Goal: Transaction & Acquisition: Purchase product/service

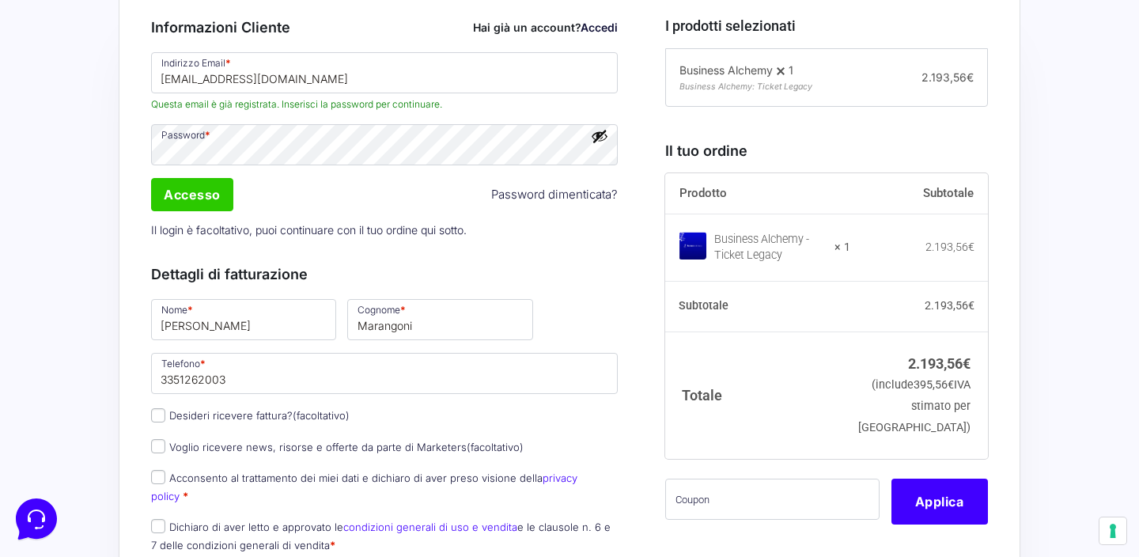
scroll to position [418, 0]
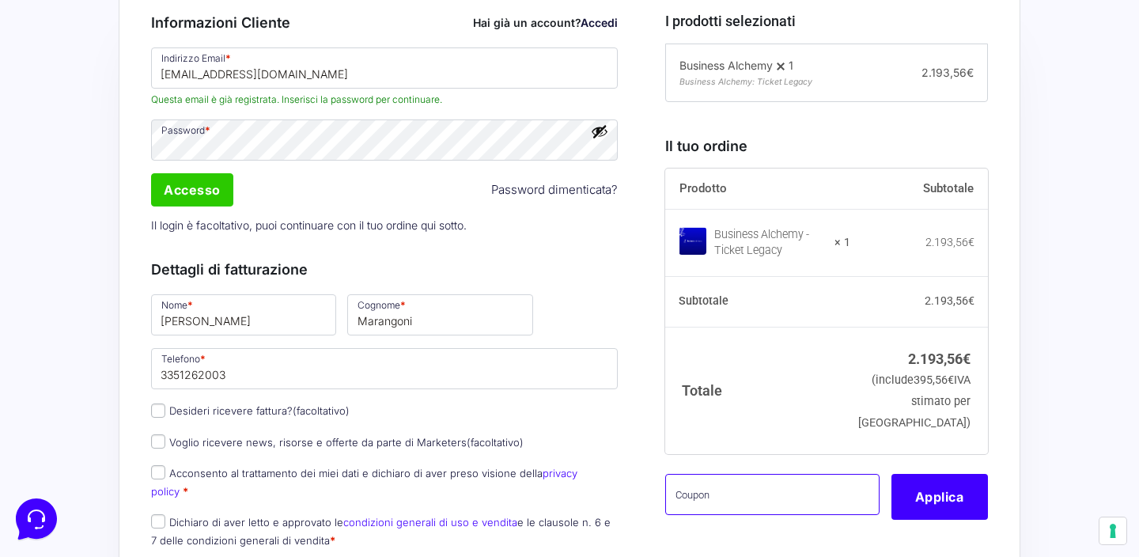
click at [761, 515] on input "text" at bounding box center [772, 494] width 214 height 41
click at [748, 515] on input "text" at bounding box center [772, 494] width 214 height 41
paste input "bastdelisabetta"
type input "bastdelisabetta"
click at [943, 520] on button "Applica" at bounding box center [939, 497] width 96 height 46
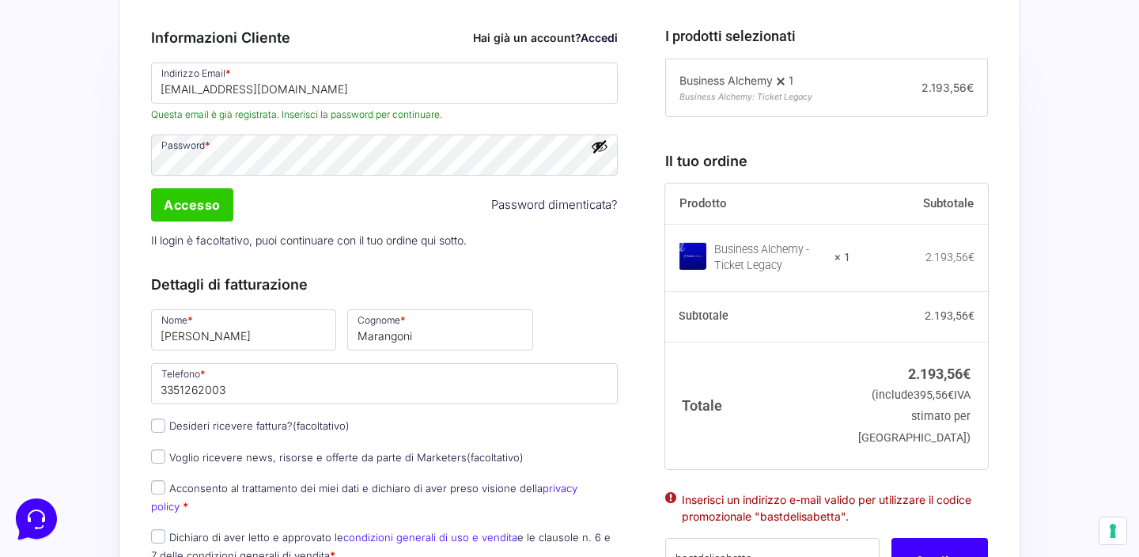
scroll to position [398, 0]
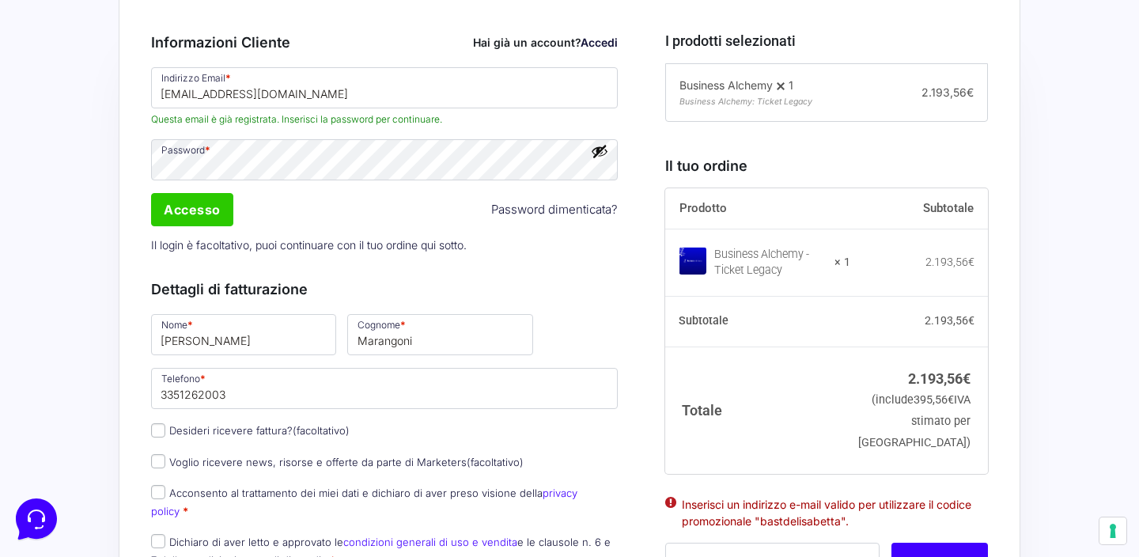
click at [597, 153] on button "Mostra password" at bounding box center [599, 150] width 17 height 17
click at [179, 206] on input "Accesso" at bounding box center [192, 209] width 82 height 33
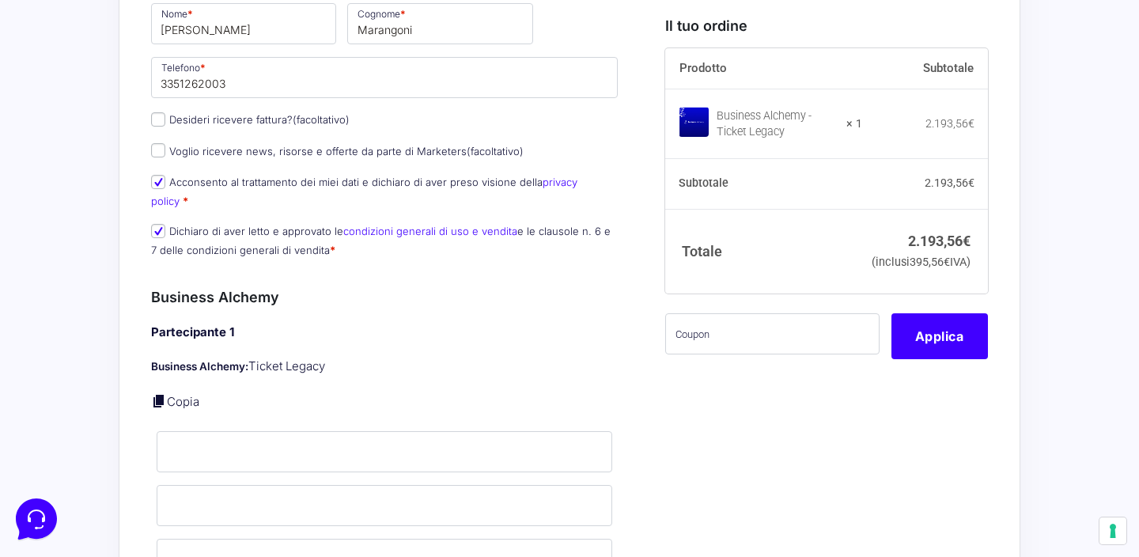
scroll to position [540, 0]
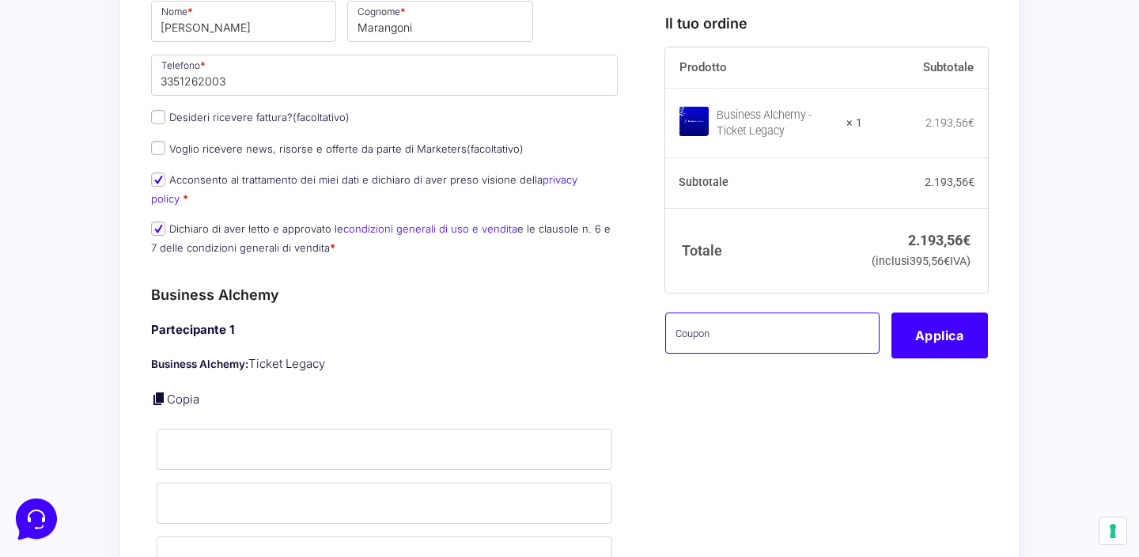
click at [749, 353] on input "text" at bounding box center [772, 332] width 214 height 41
paste input "bastdelisabetta"
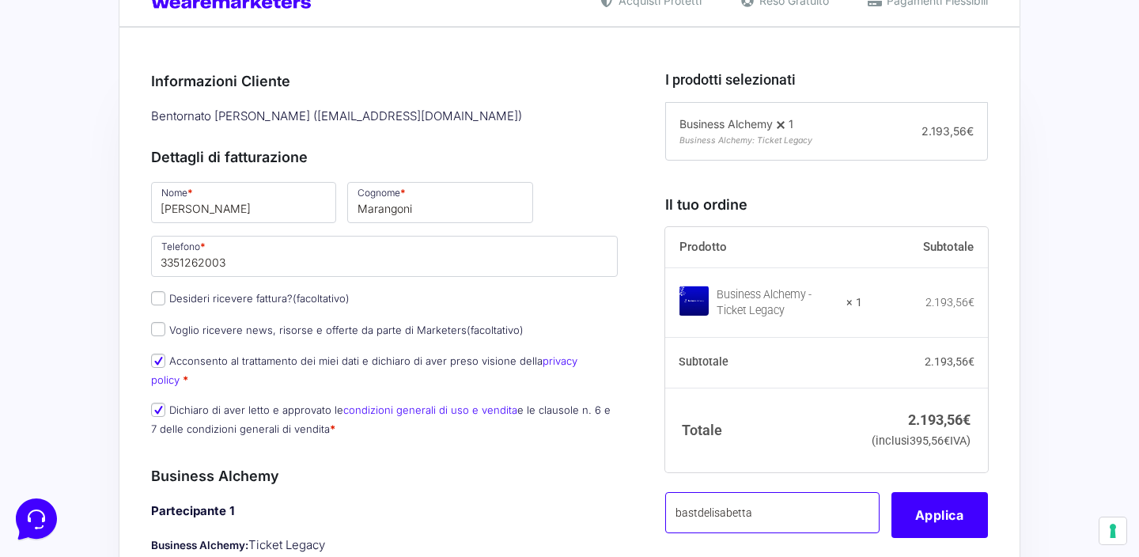
scroll to position [355, 0]
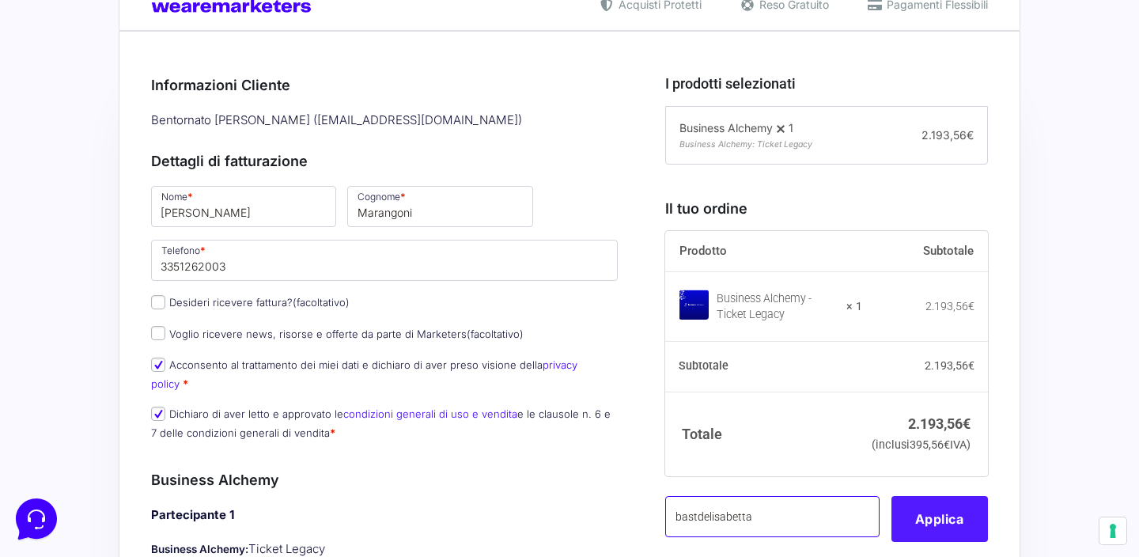
type input "bastdelisabetta"
click at [928, 535] on button "Applica" at bounding box center [939, 519] width 96 height 46
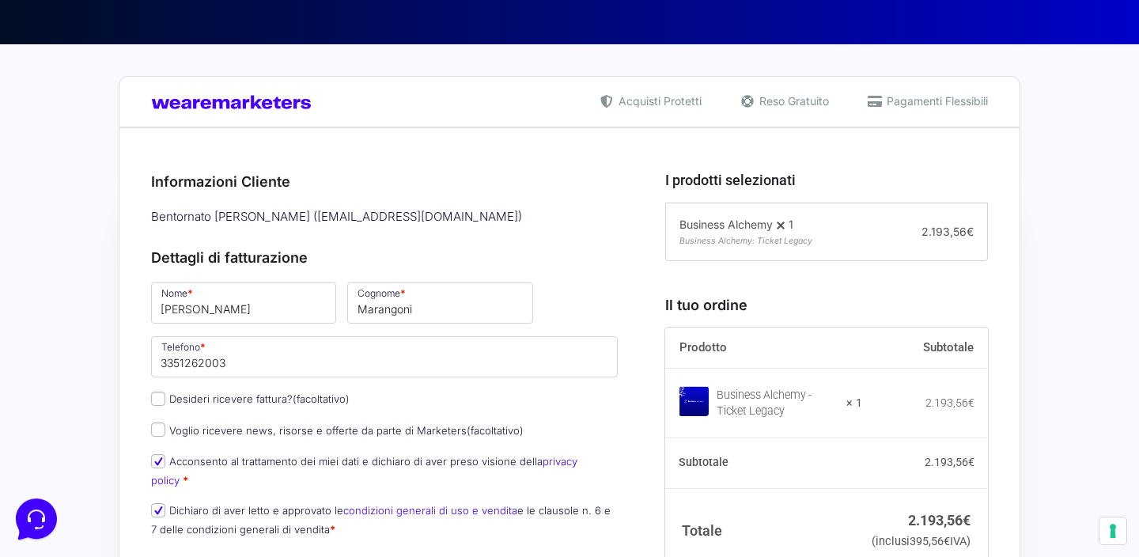
scroll to position [262, 0]
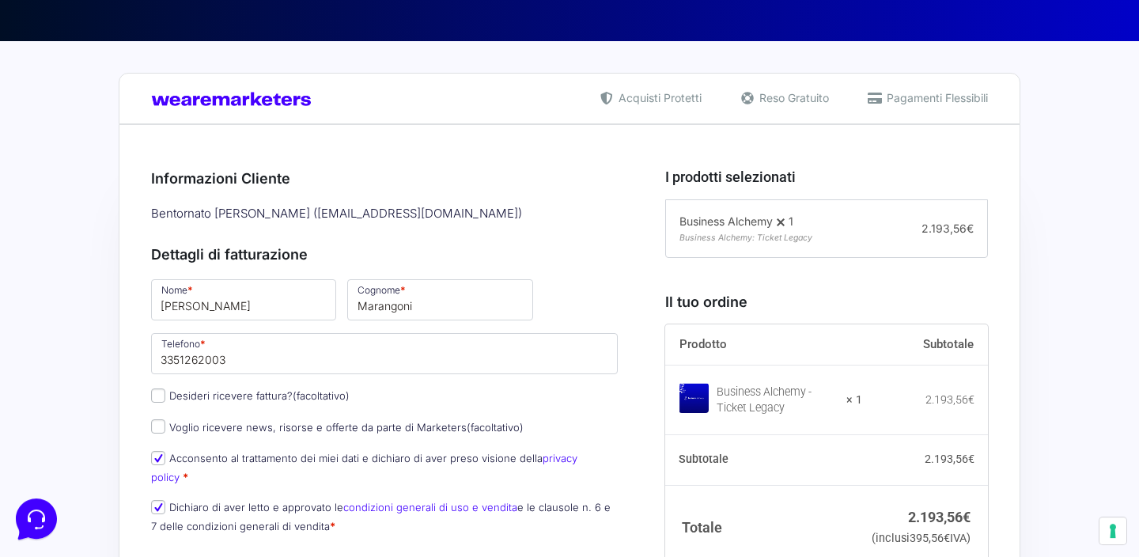
click at [488, 208] on div "Bentornato [PERSON_NAME] ( [EMAIL_ADDRESS][DOMAIN_NAME] )" at bounding box center [384, 214] width 478 height 26
click at [522, 263] on h3 "Dettagli di fatturazione" at bounding box center [384, 254] width 467 height 21
click at [216, 98] on img at bounding box center [235, 99] width 168 height 15
click at [1121, 531] on button "Le tue preferenze relative al consenso per le tecnologie di tracciamento" at bounding box center [1112, 530] width 27 height 27
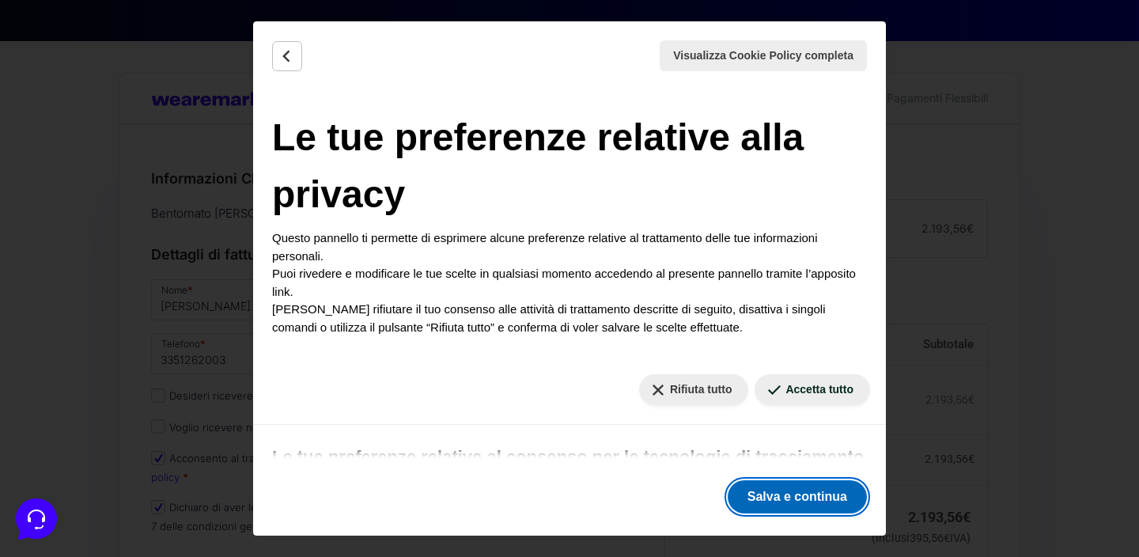
click at [818, 496] on button "Salva e continua" at bounding box center [796, 496] width 139 height 33
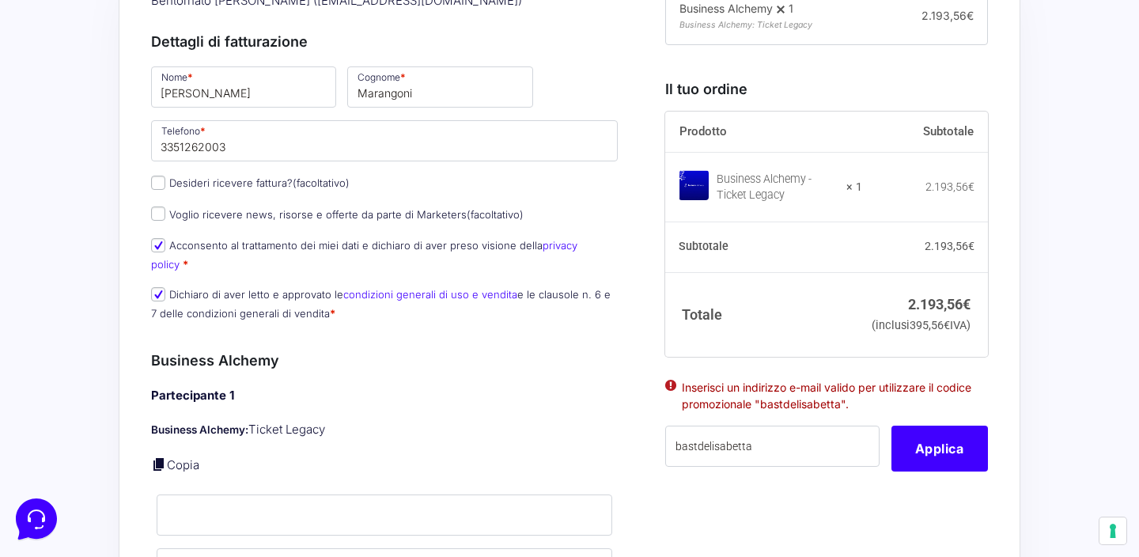
scroll to position [489, 0]
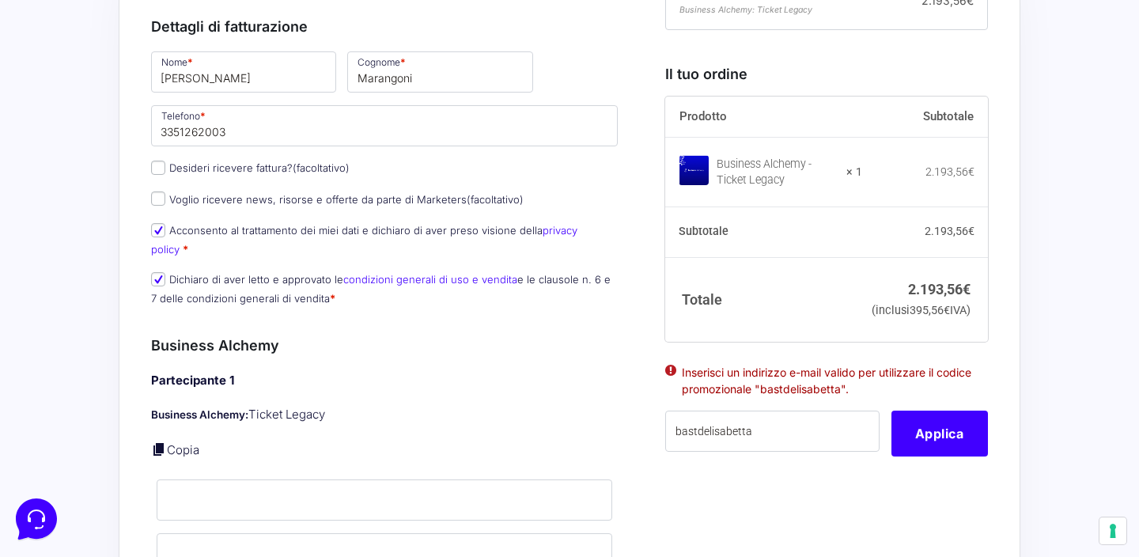
click at [670, 394] on ul "Inserisci un indirizzo e-mail valido per utilizzare il codice promozionale "bas…" at bounding box center [826, 385] width 323 height 49
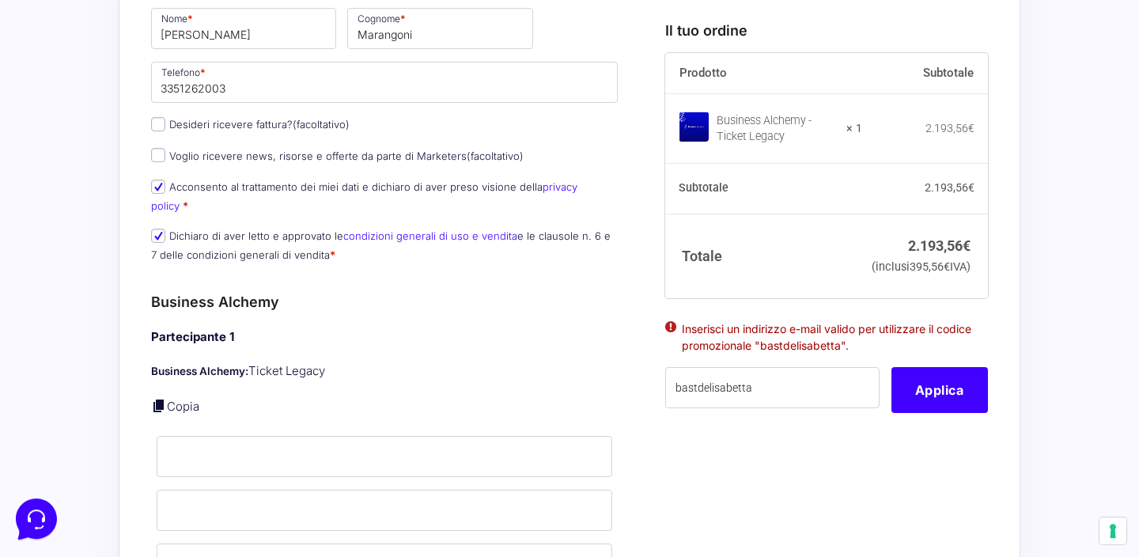
scroll to position [527, 0]
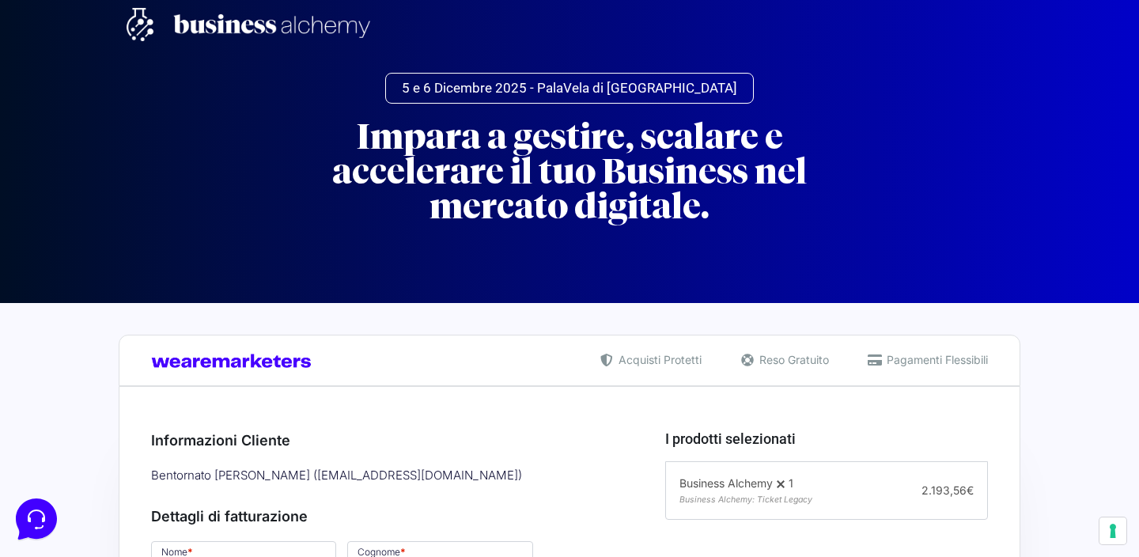
click at [209, 363] on img at bounding box center [235, 360] width 168 height 15
click at [215, 363] on img at bounding box center [235, 360] width 168 height 15
click at [372, 481] on div "Bentornato Elisabetta Marangoni ( emarangonifierro@gmail.com )" at bounding box center [384, 476] width 478 height 26
click at [247, 17] on img at bounding box center [249, 24] width 244 height 33
click at [245, 27] on img at bounding box center [249, 24] width 244 height 33
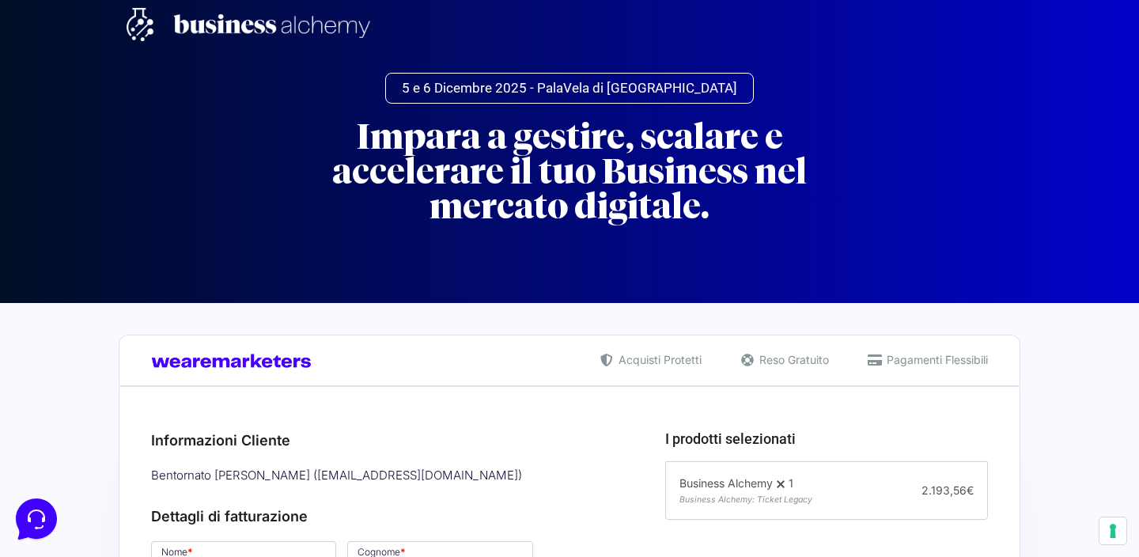
click at [571, 189] on h2 "Impara a gestire, scalare e accelerare il tuo Business nel mercato digitale." at bounding box center [569, 171] width 569 height 104
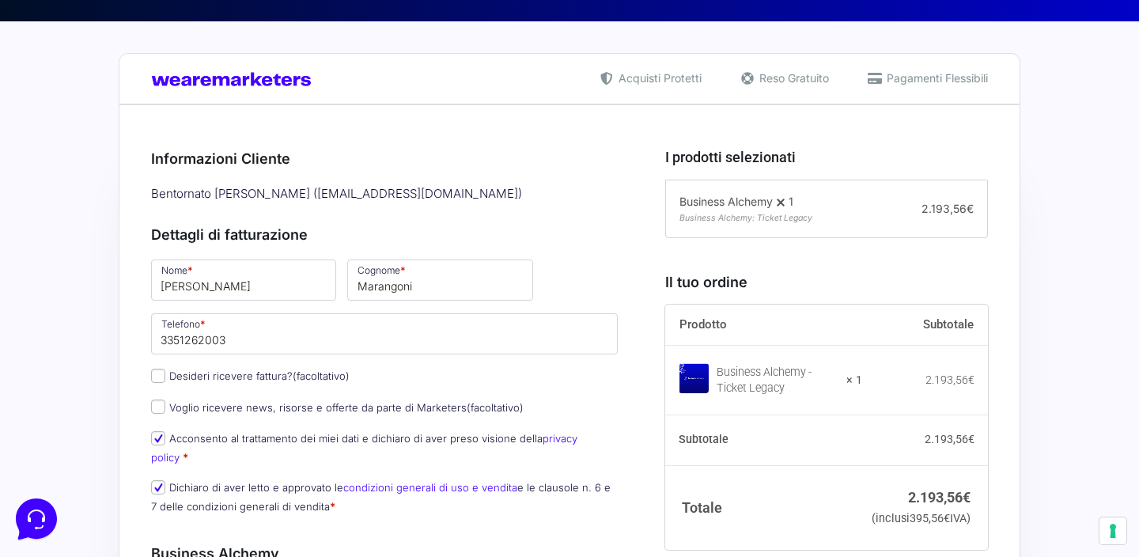
scroll to position [288, 0]
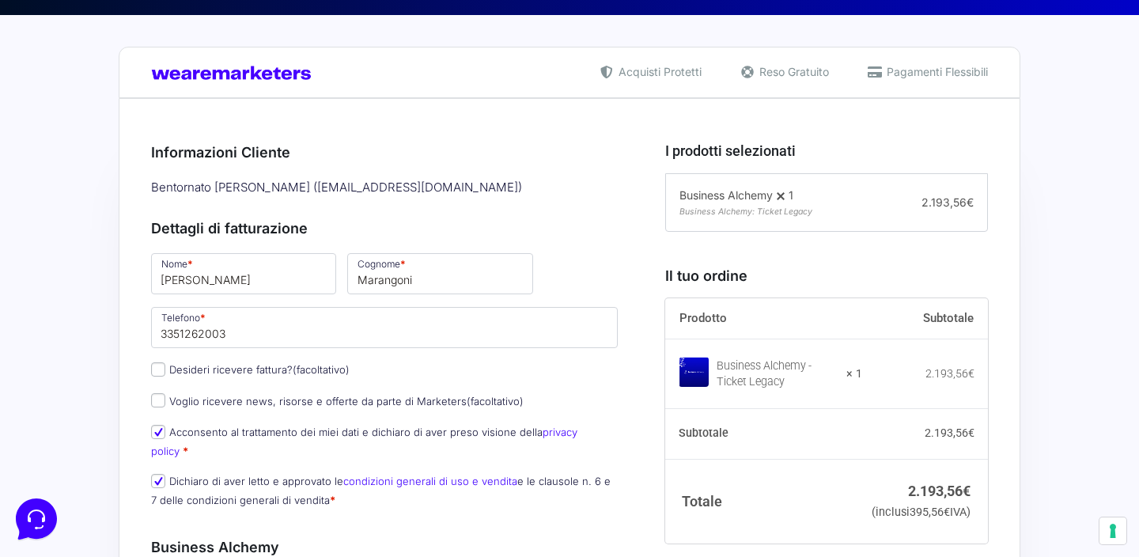
click at [414, 195] on div "Bentornato [PERSON_NAME] ( [EMAIL_ADDRESS][DOMAIN_NAME] )" at bounding box center [384, 188] width 478 height 26
click at [331, 147] on h3 "Informazioni Cliente" at bounding box center [384, 152] width 467 height 21
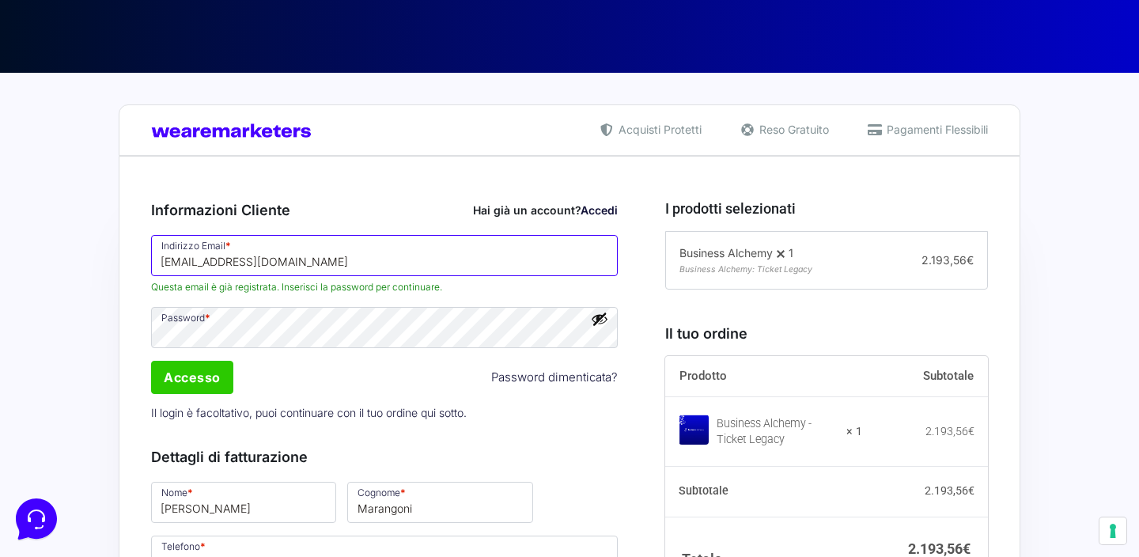
drag, startPoint x: 349, startPoint y: 264, endPoint x: 79, endPoint y: 262, distance: 269.6
click at [151, 262] on input "emarangonifierro@gmail.com" at bounding box center [384, 255] width 467 height 41
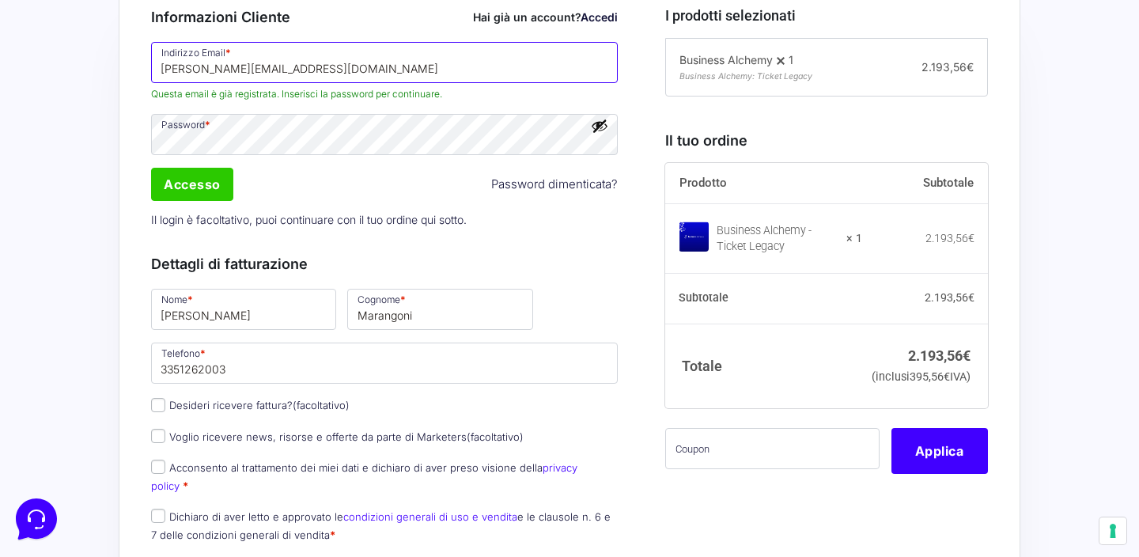
scroll to position [428, 0]
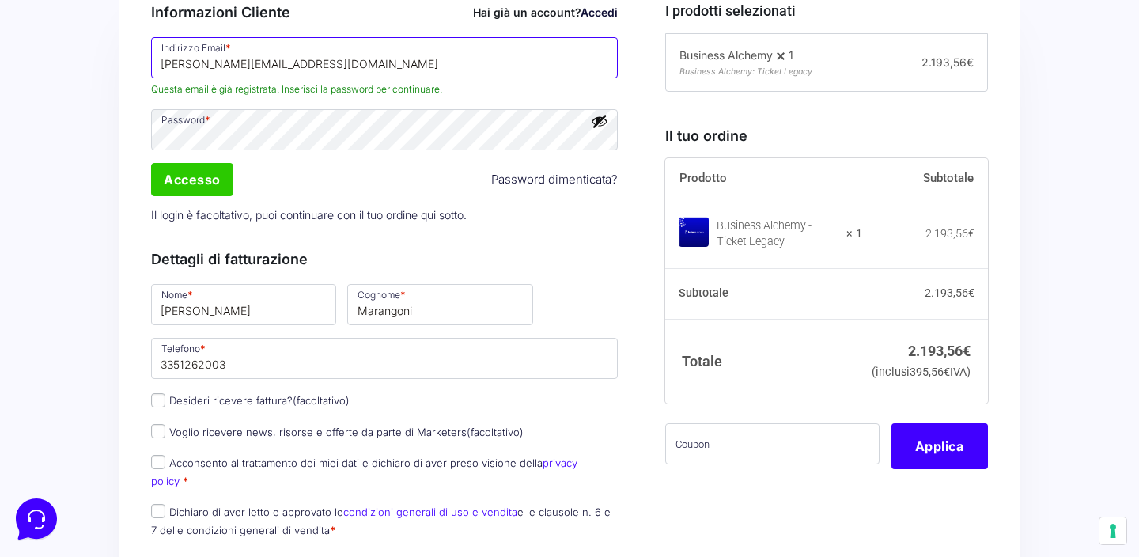
type input "elisabetta.marangoni@casabaseimmobiliare.com"
click at [754, 464] on input "text" at bounding box center [772, 443] width 214 height 41
paste input "bastdelisabetta"
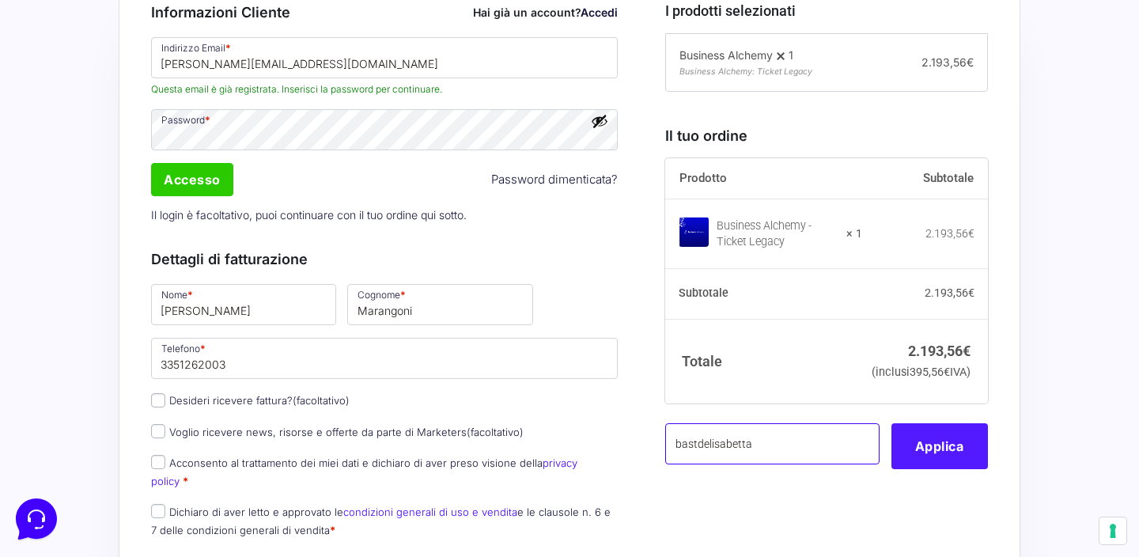
type input "bastdelisabetta"
click at [935, 468] on button "Applica" at bounding box center [939, 446] width 96 height 46
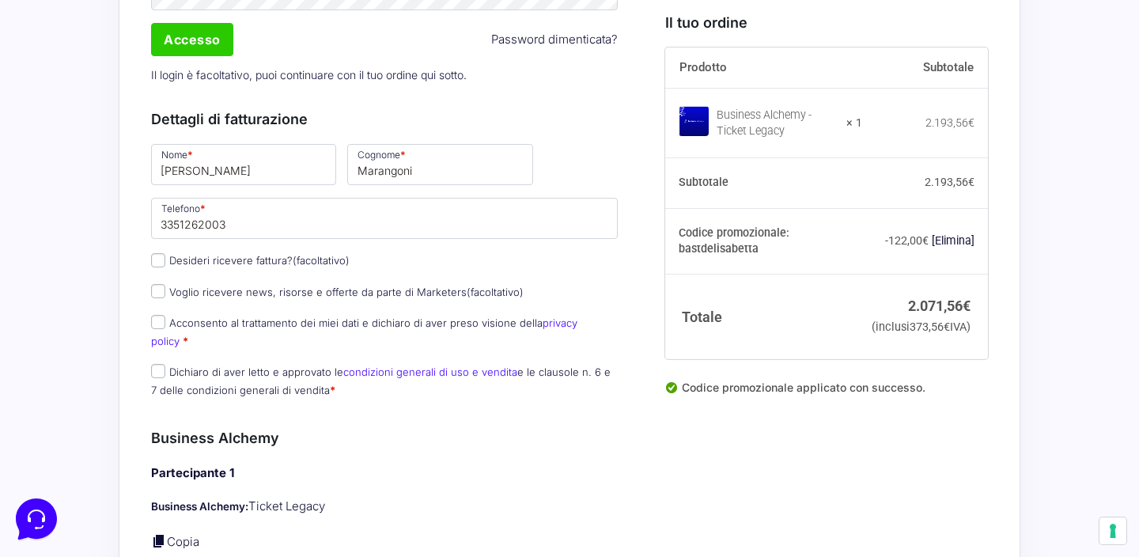
scroll to position [574, 0]
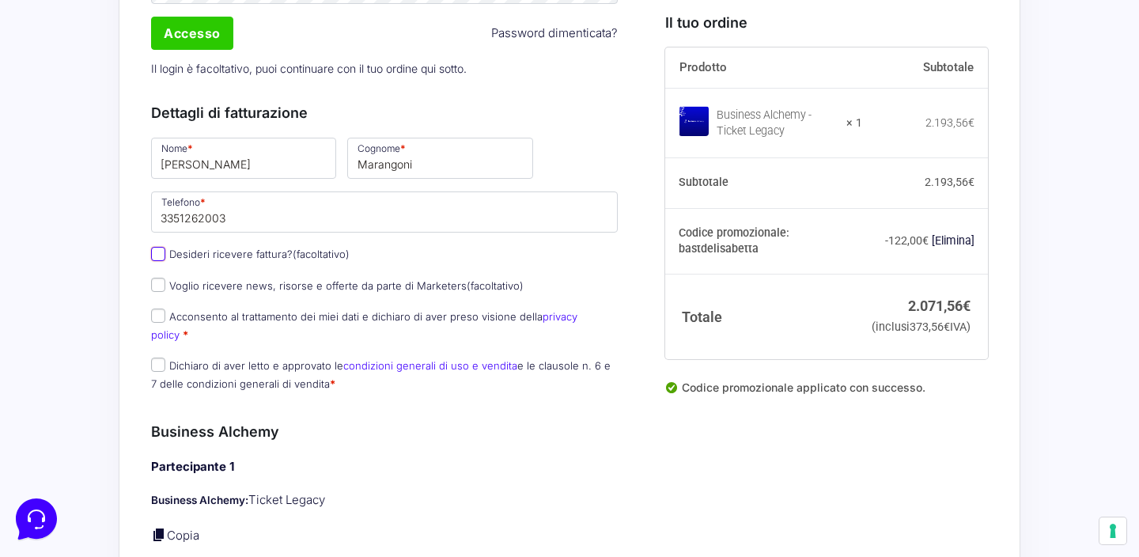
click at [162, 261] on input "Desideri ricevere fattura? (facoltativo)" at bounding box center [158, 254] width 14 height 14
checkbox input "true"
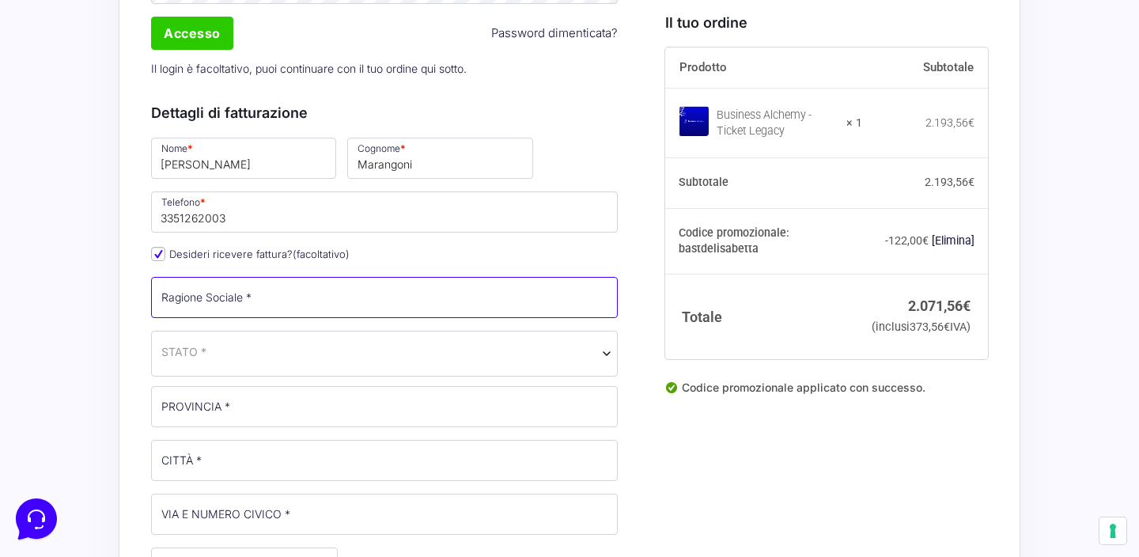
click at [279, 297] on input "Ragione Sociale *" at bounding box center [384, 297] width 467 height 41
type input "Casabase immobiliare di Marangoni [PERSON_NAME]"
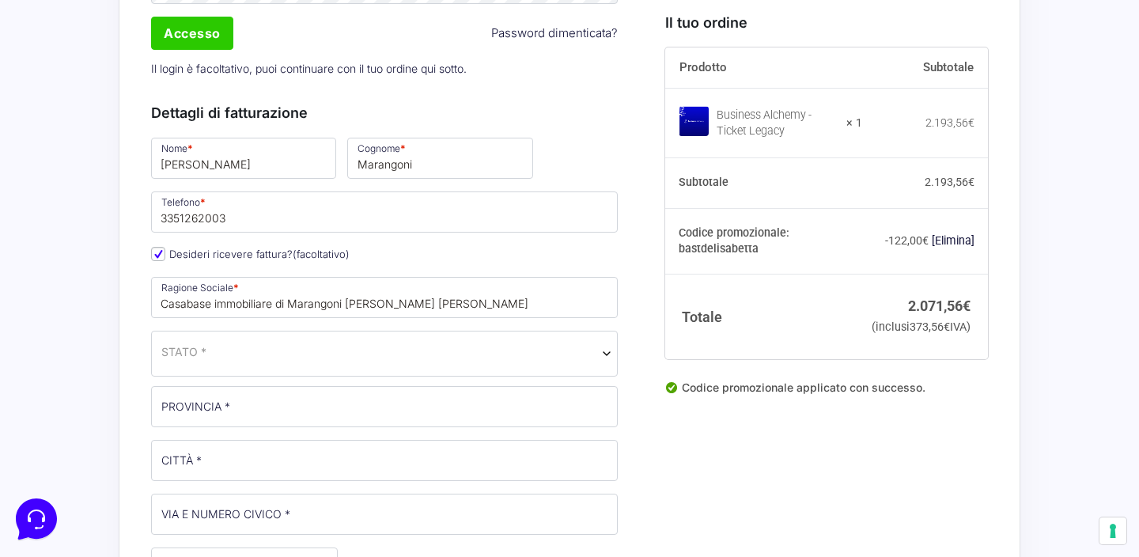
click at [283, 360] on span "STATO *" at bounding box center [384, 351] width 446 height 17
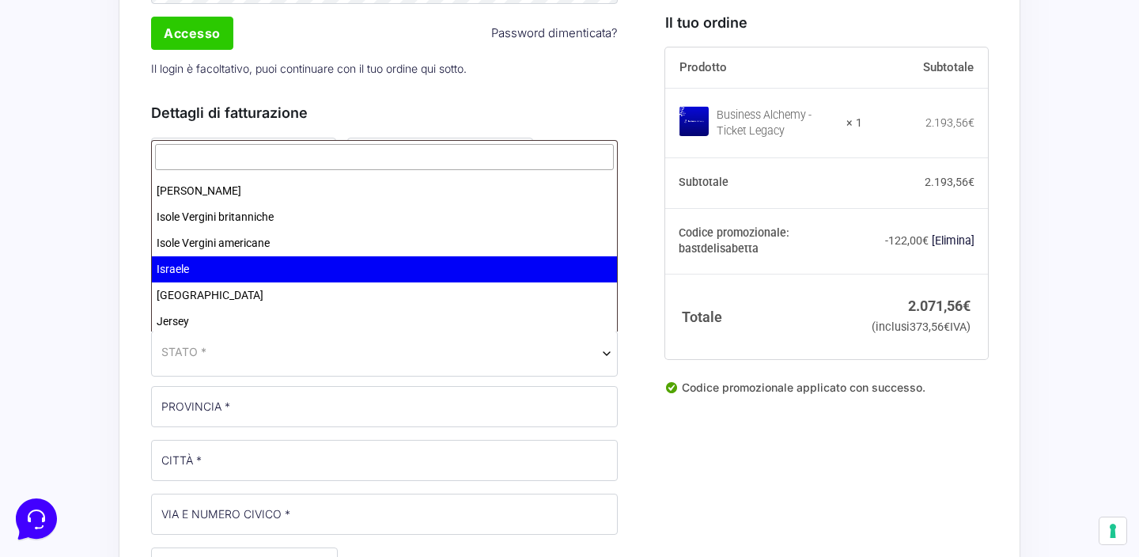
scroll to position [2979, 0]
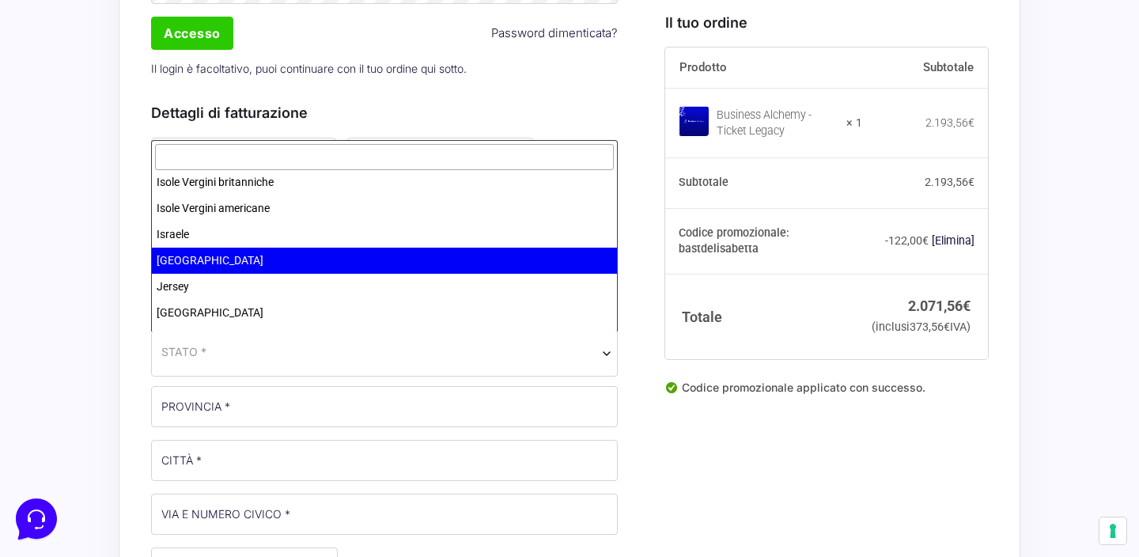
select select "IT"
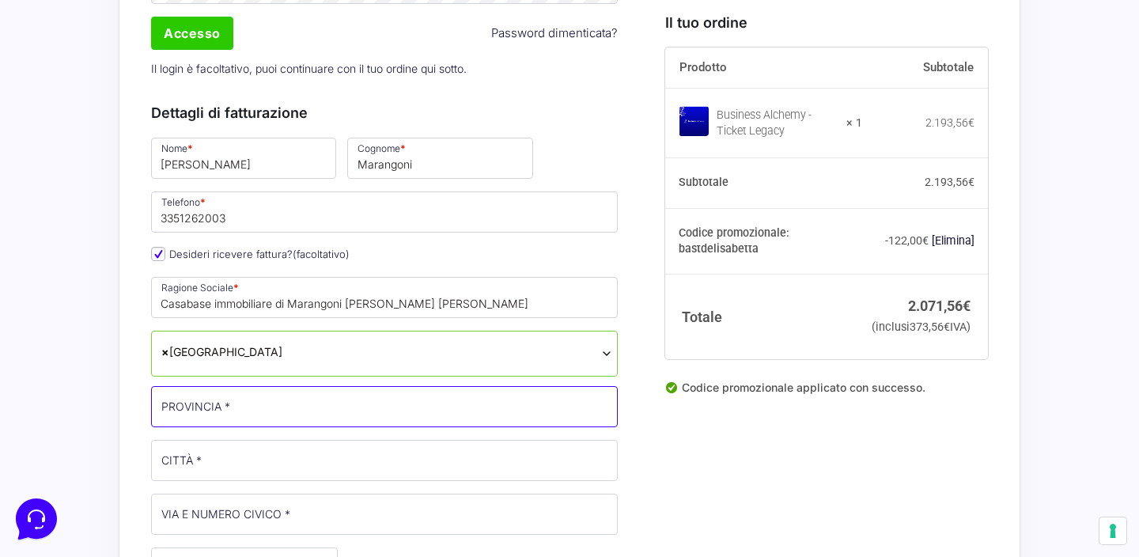
click at [282, 415] on input "PROVINCIA *" at bounding box center [384, 406] width 467 height 41
type input "[GEOGRAPHIC_DATA]"
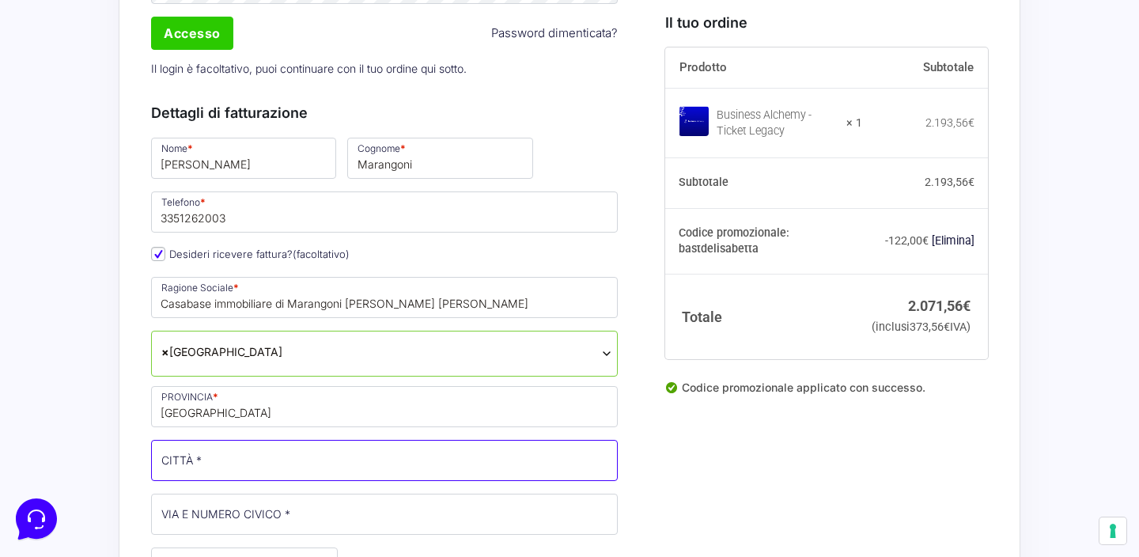
click at [278, 455] on input "CITTÀ *" at bounding box center [384, 460] width 467 height 41
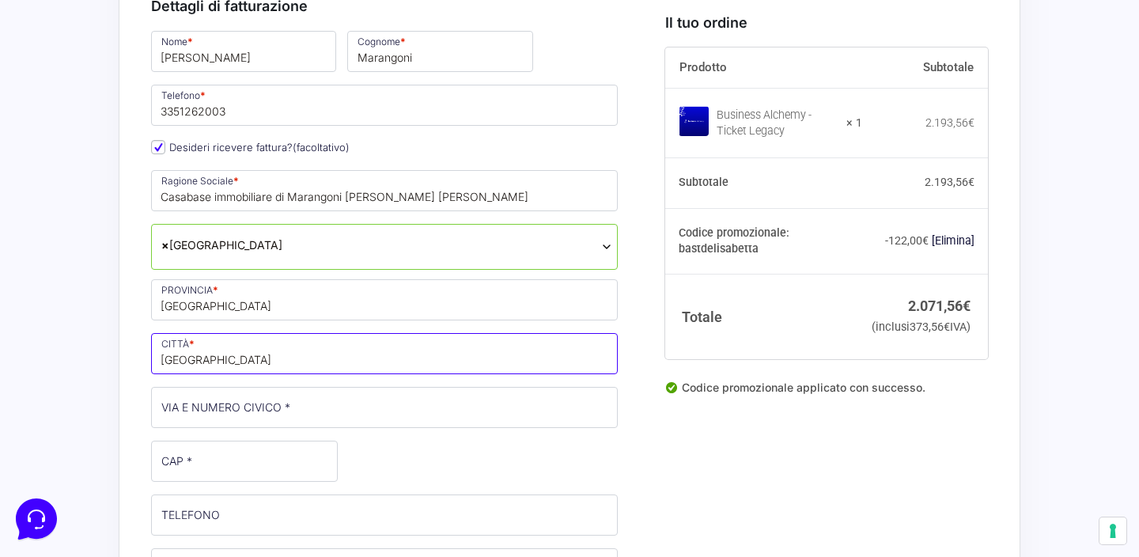
scroll to position [682, 0]
type input "[GEOGRAPHIC_DATA]"
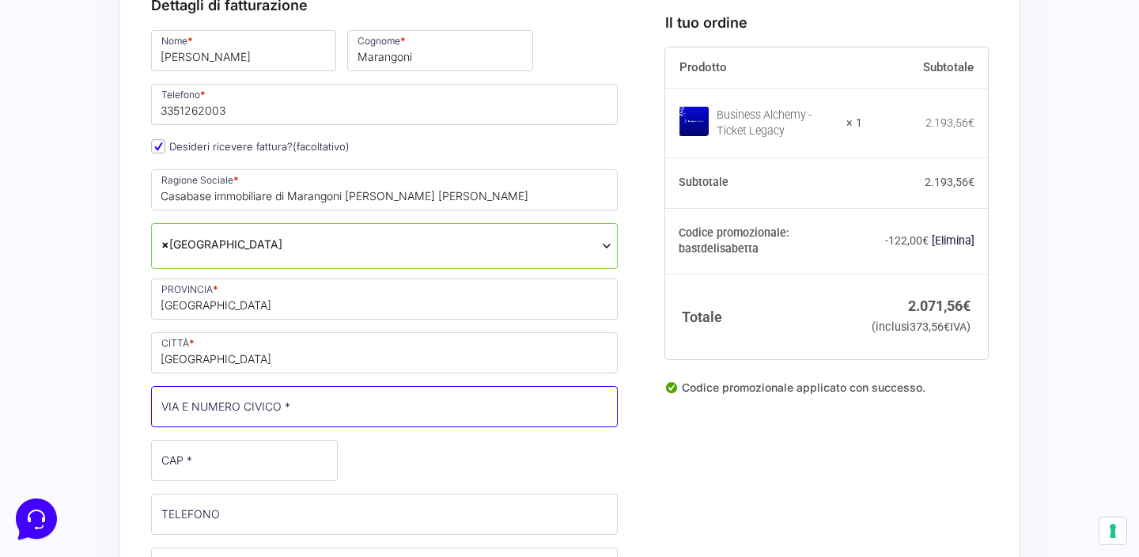
click at [309, 418] on input "VIA E NUMERO CIVICO *" at bounding box center [384, 406] width 467 height 41
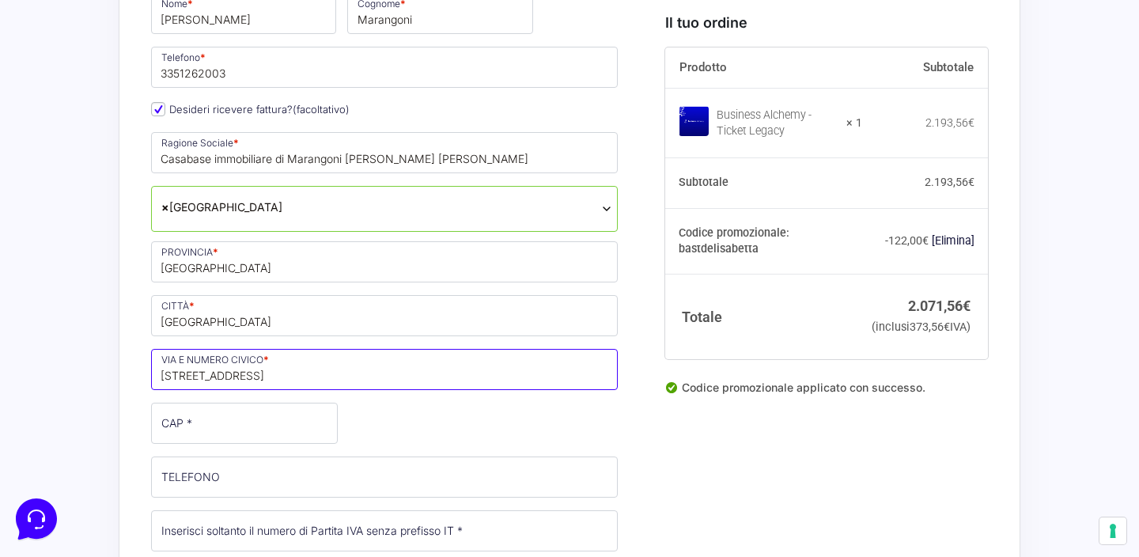
scroll to position [724, 0]
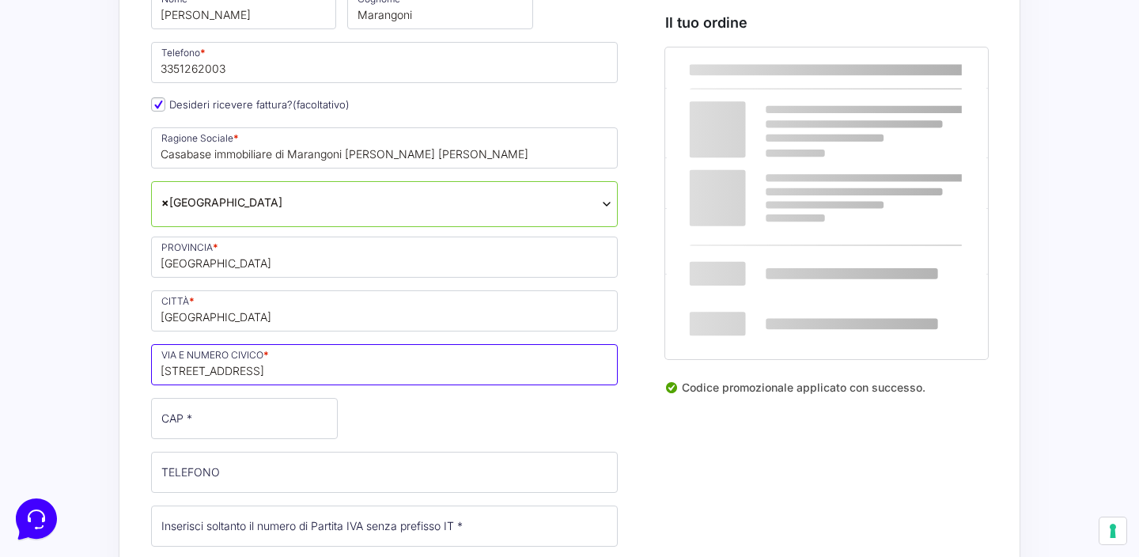
type input "[STREET_ADDRESS]"
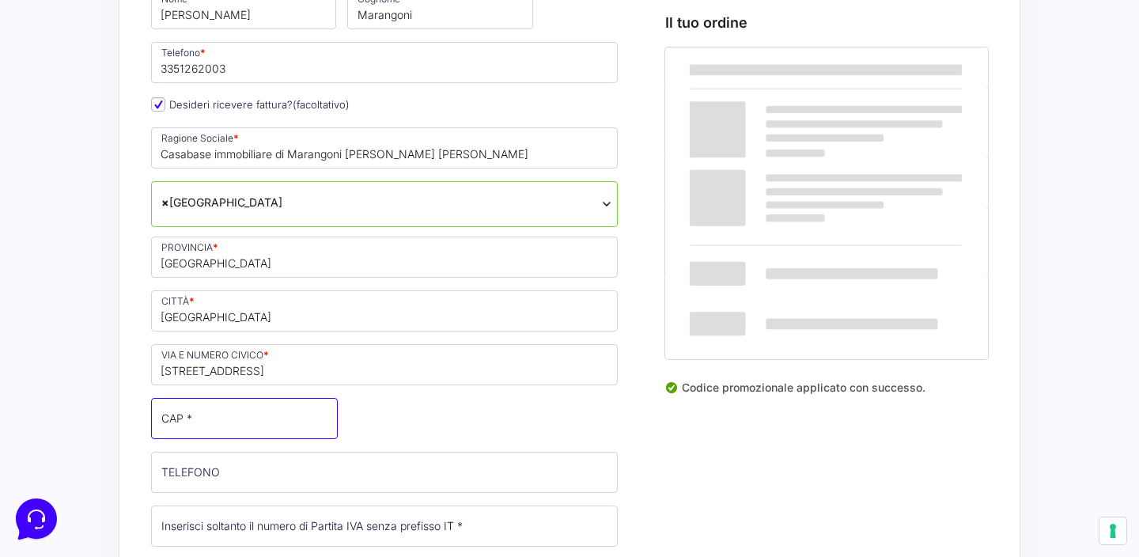
click at [289, 417] on input "CAP *" at bounding box center [244, 418] width 187 height 41
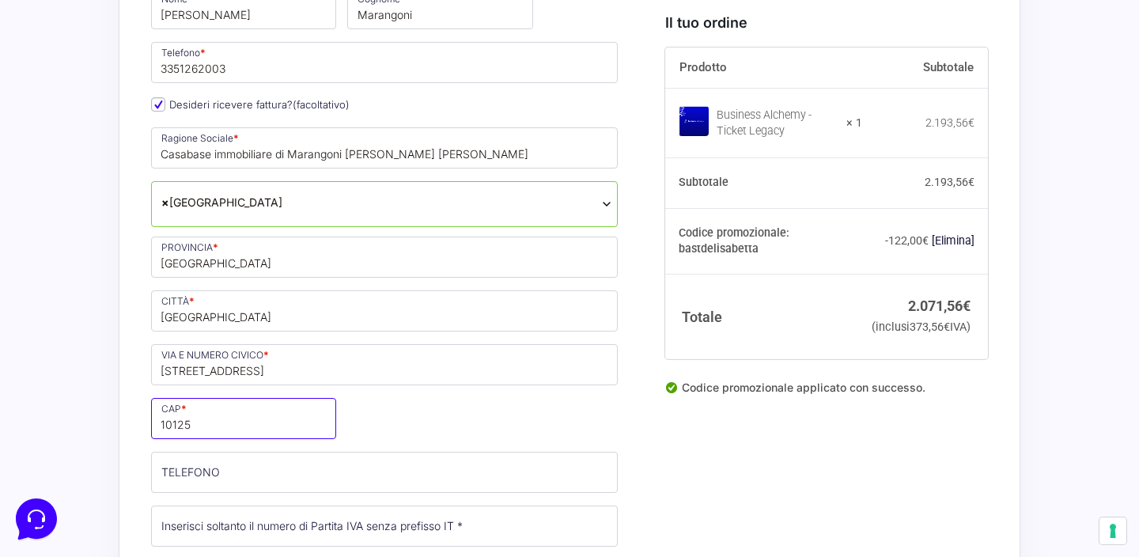
scroll to position [761, 0]
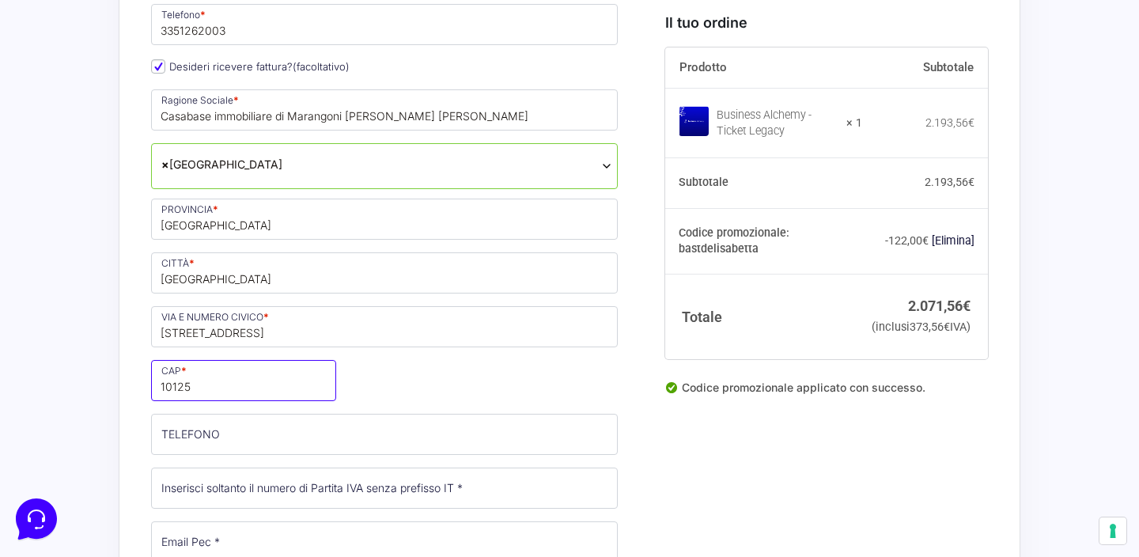
type input "10125"
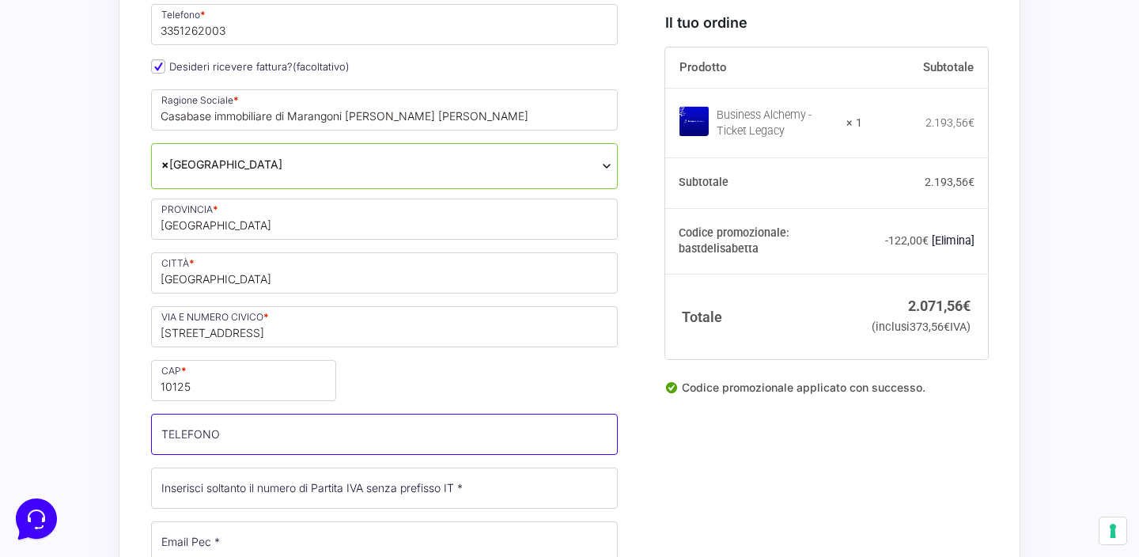
click at [283, 436] on input "TELEFONO (facoltativo)" at bounding box center [384, 434] width 467 height 41
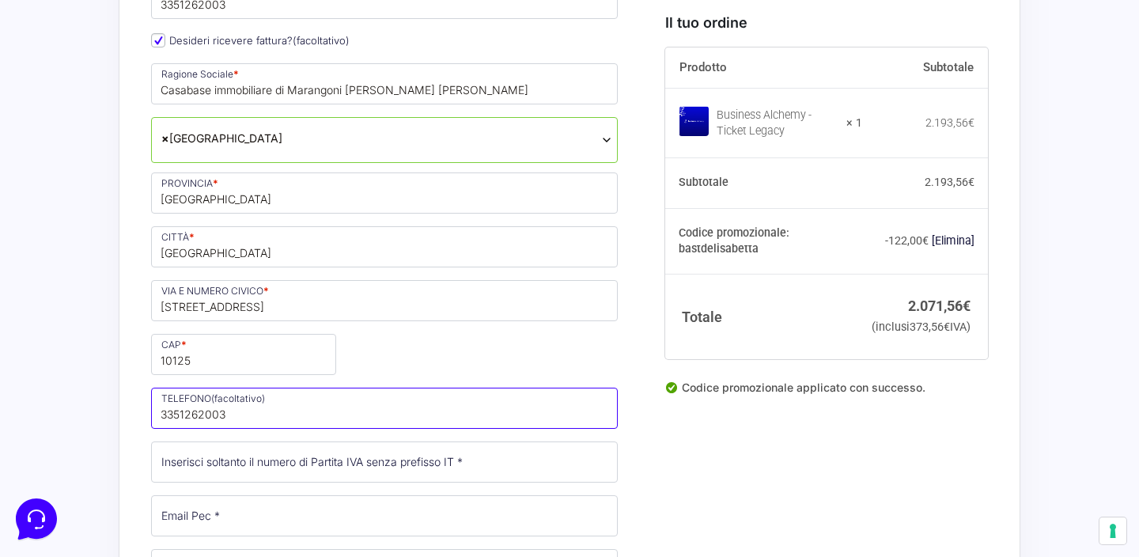
scroll to position [796, 0]
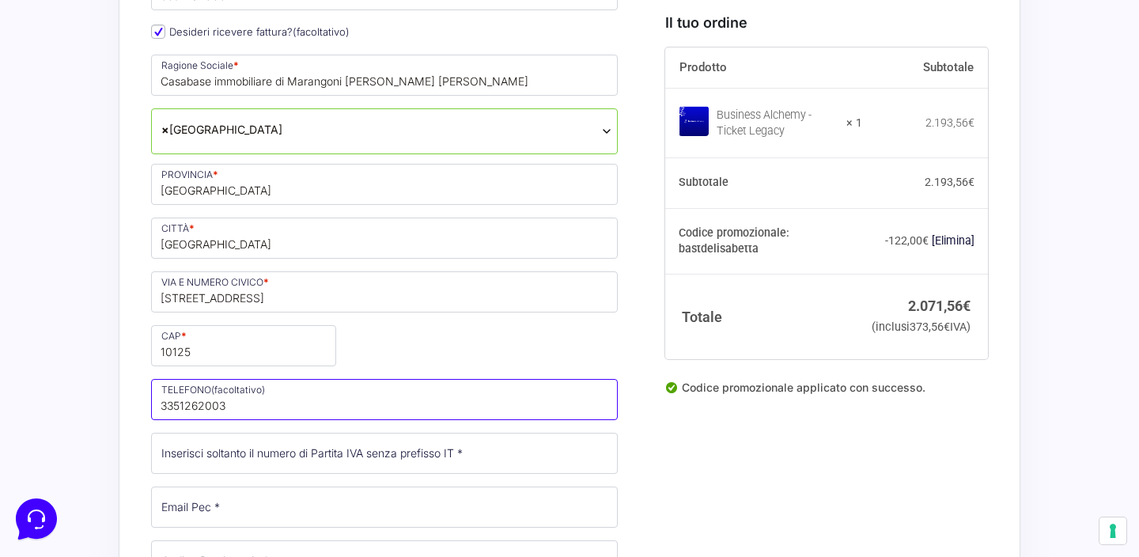
type input "3351262003"
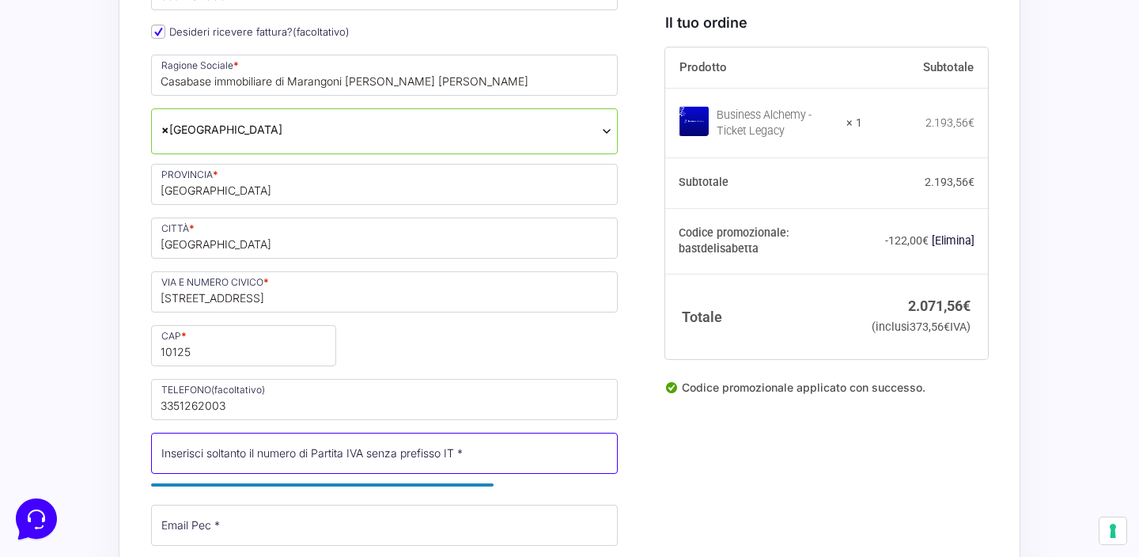
click at [279, 452] on input "Partita Iva *" at bounding box center [384, 453] width 467 height 41
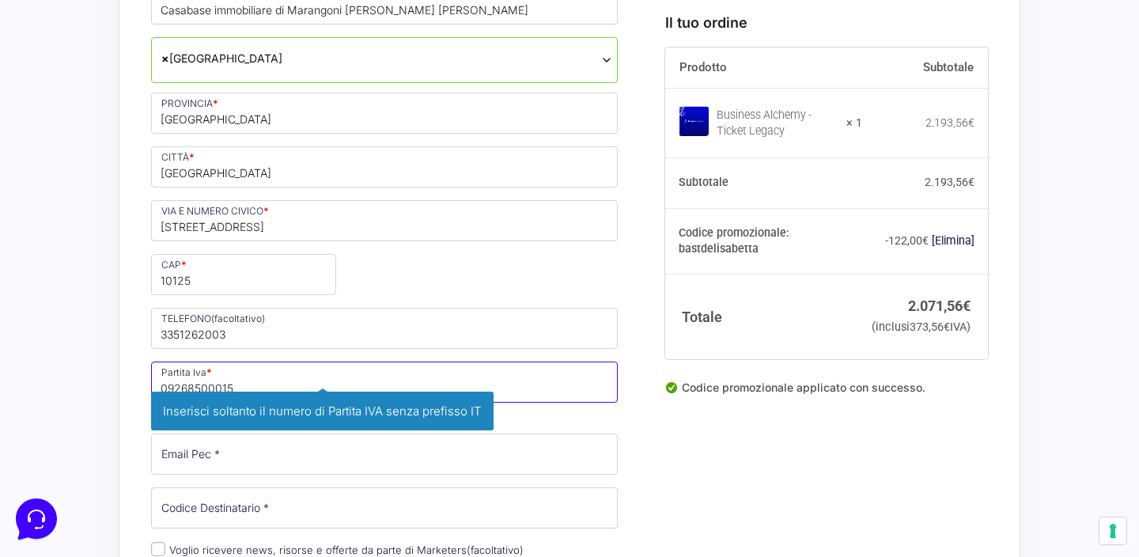
scroll to position [869, 0]
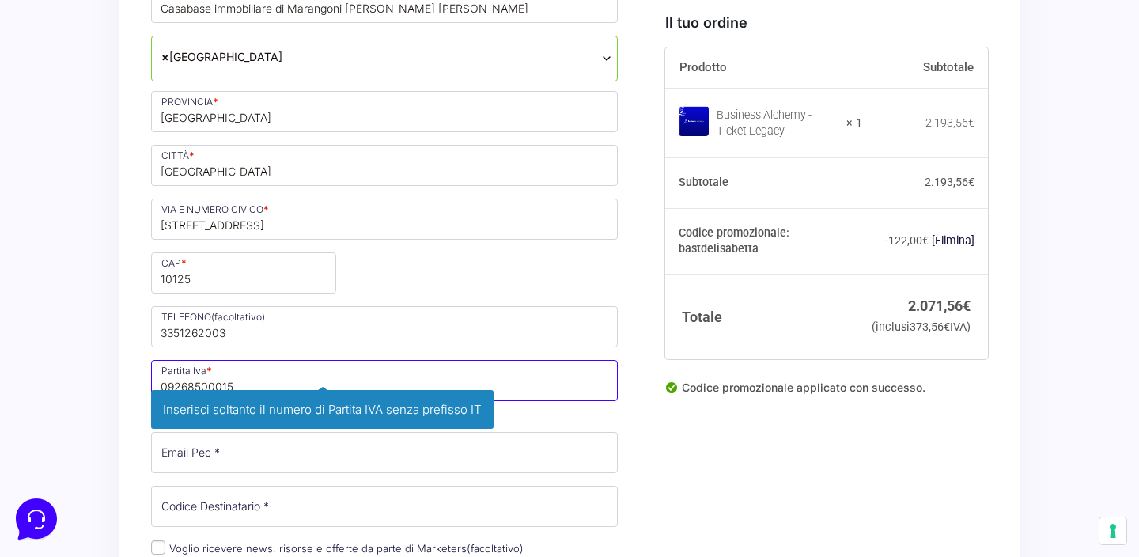
type input "09268500015"
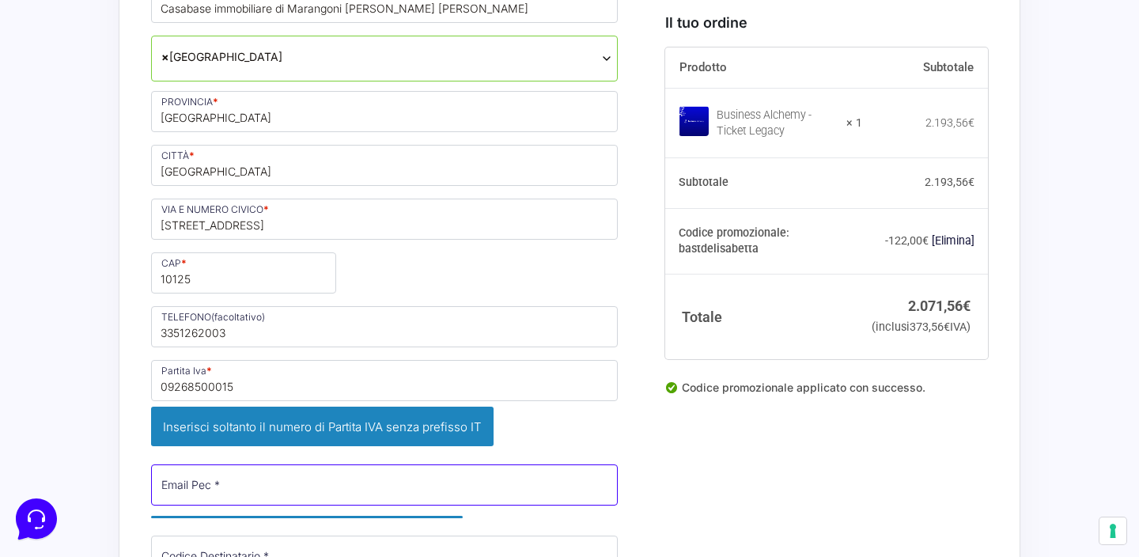
click at [274, 459] on div "Nome * Elisabetta Cognome * Marangoni Telefono * 3351262003 Desideri ricevere f…" at bounding box center [384, 278] width 478 height 876
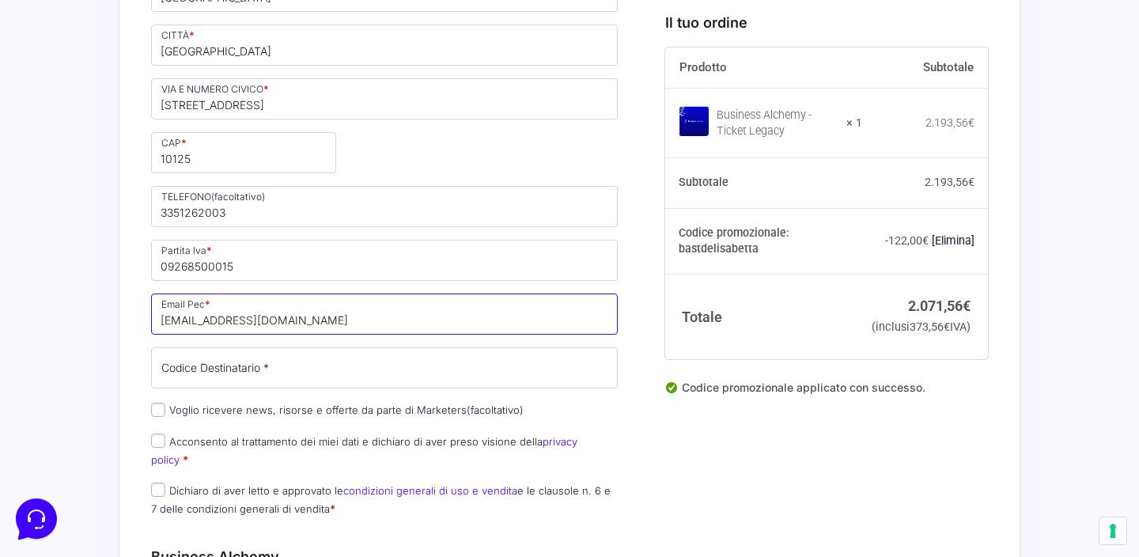
scroll to position [999, 0]
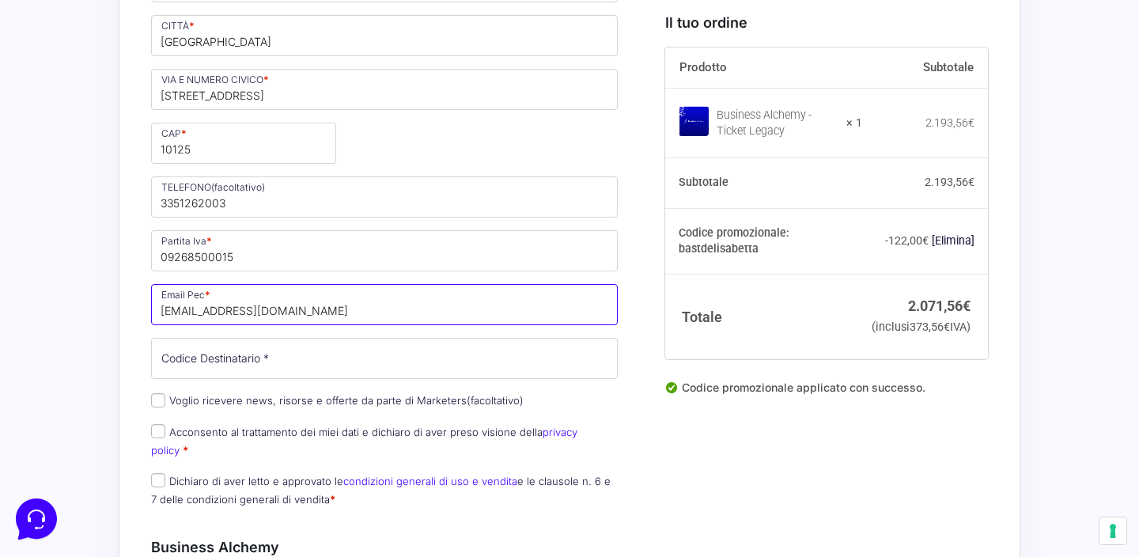
type input "[EMAIL_ADDRESS][DOMAIN_NAME]"
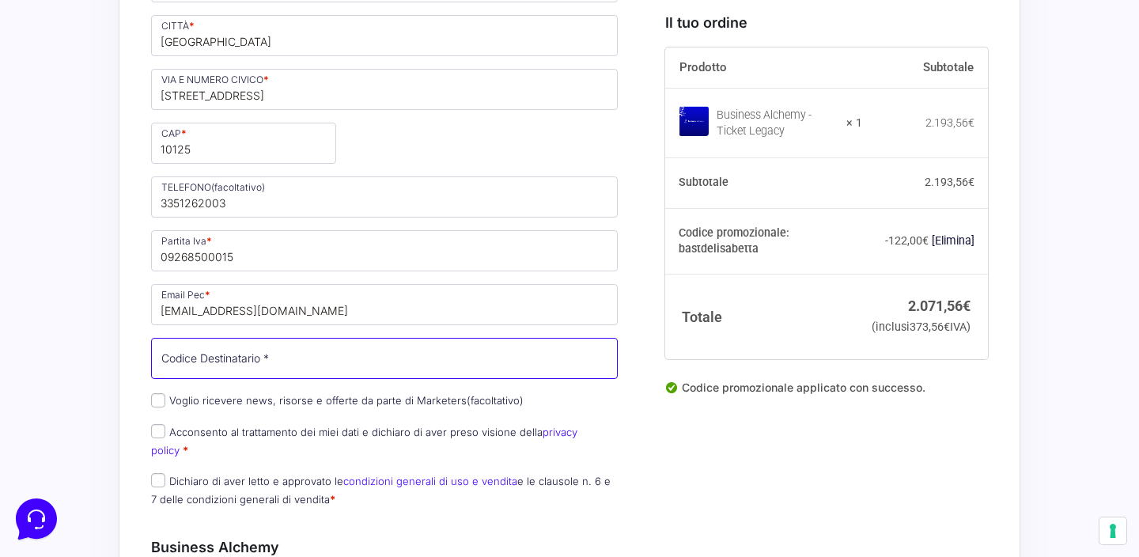
click at [266, 354] on input "Codice Destinatario *" at bounding box center [384, 358] width 467 height 41
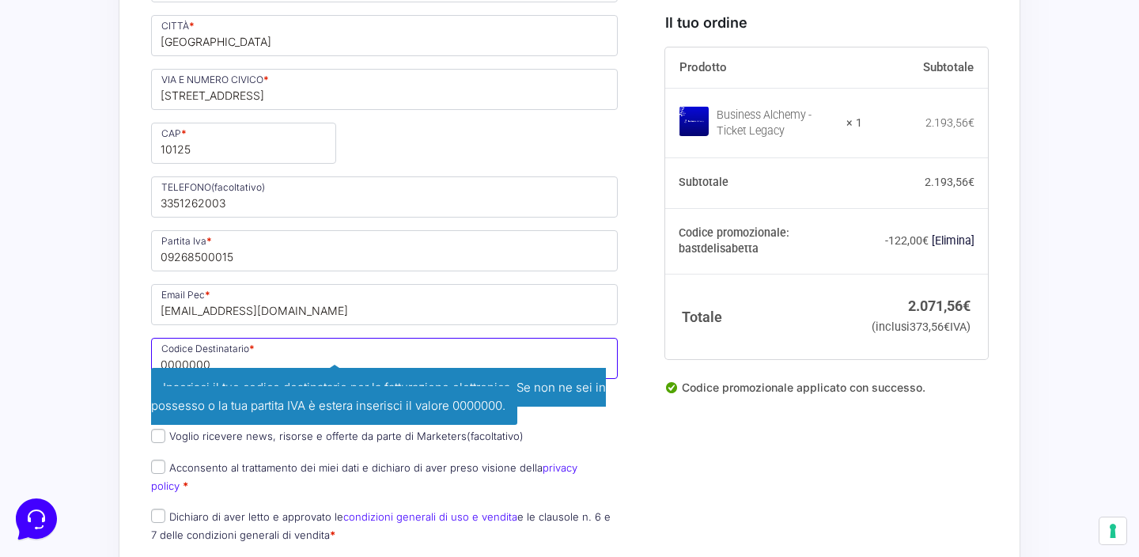
type input "0000000"
click at [698, 486] on div "I prodotti selezionati Business Alchemy 1 Business Alchemy: Ticket Legacy , − 1…" at bounding box center [820, 408] width 334 height 1991
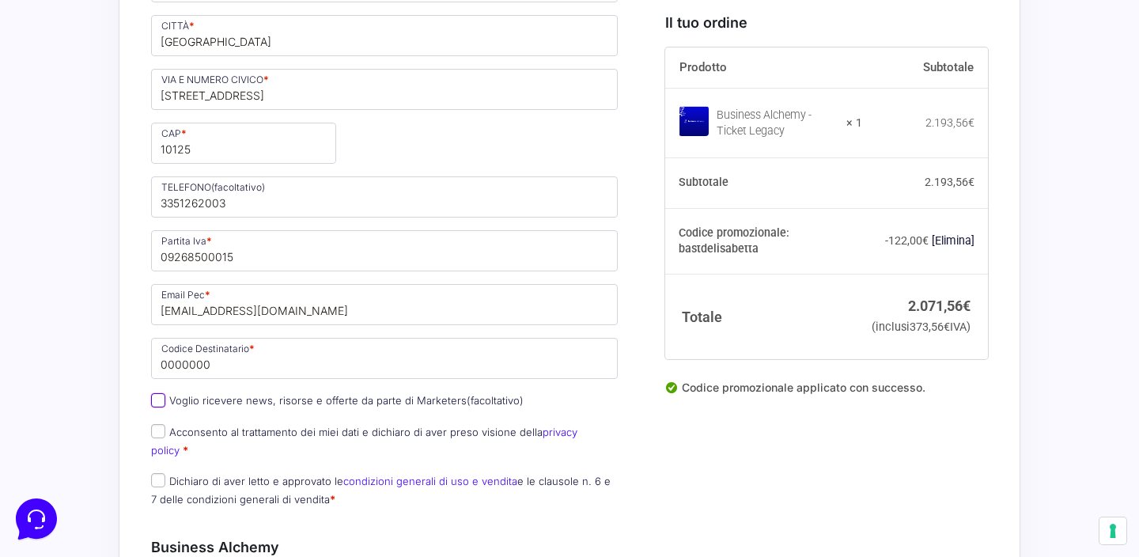
click at [160, 403] on input "Voglio ricevere news, risorse e offerte da parte di Marketers (facoltativo)" at bounding box center [158, 400] width 14 height 14
checkbox input "true"
click at [163, 435] on input "Acconsento al trattamento dei miei dati e dichiaro di aver preso visione della …" at bounding box center [158, 431] width 14 height 14
checkbox input "true"
click at [160, 473] on input "Dichiaro di aver letto e approvato le condizioni generali di uso e vendita e le…" at bounding box center [158, 480] width 14 height 14
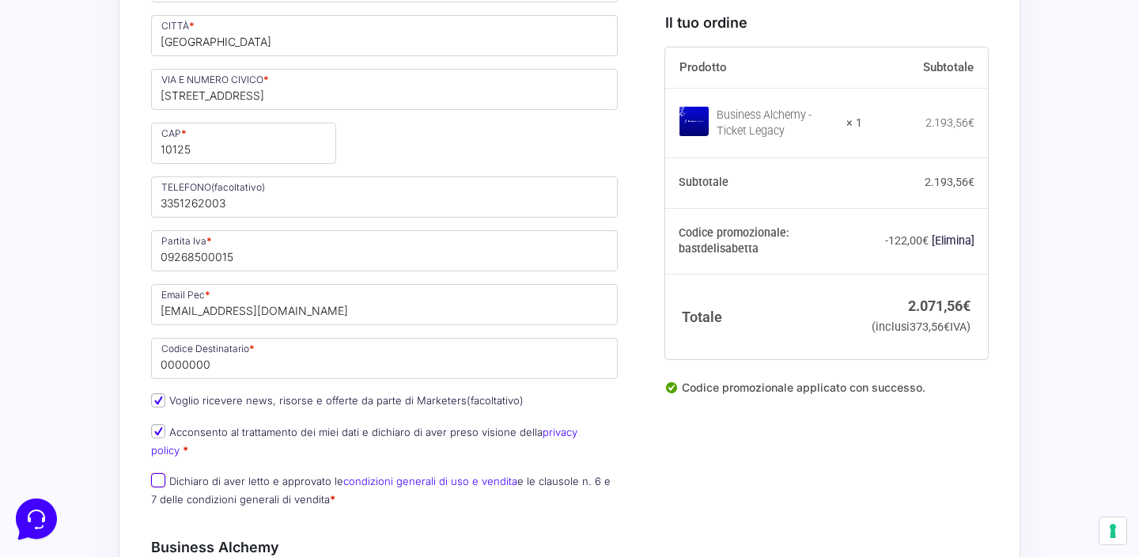
checkbox input "true"
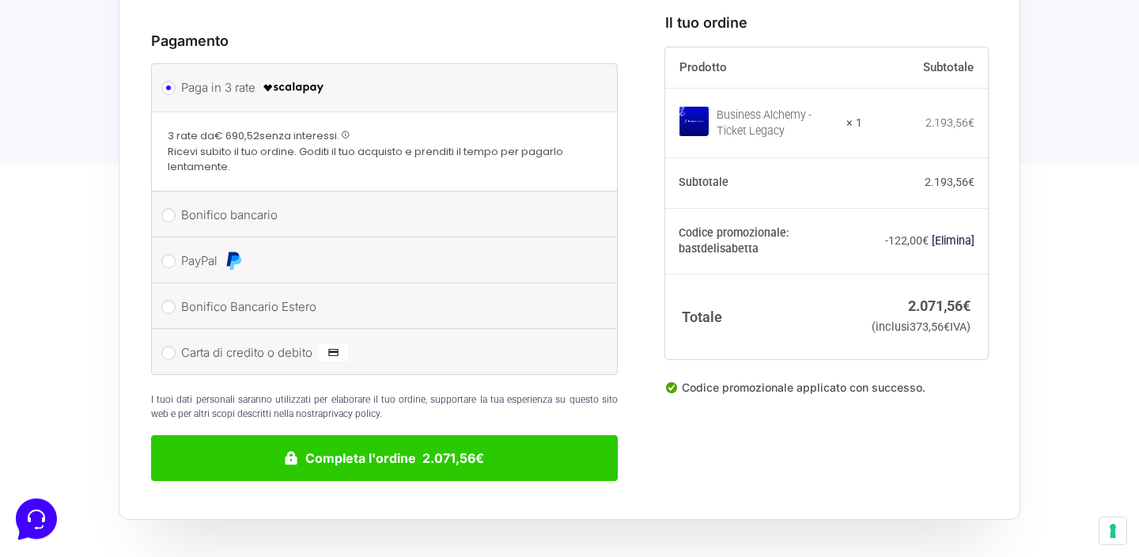
scroll to position [1936, 0]
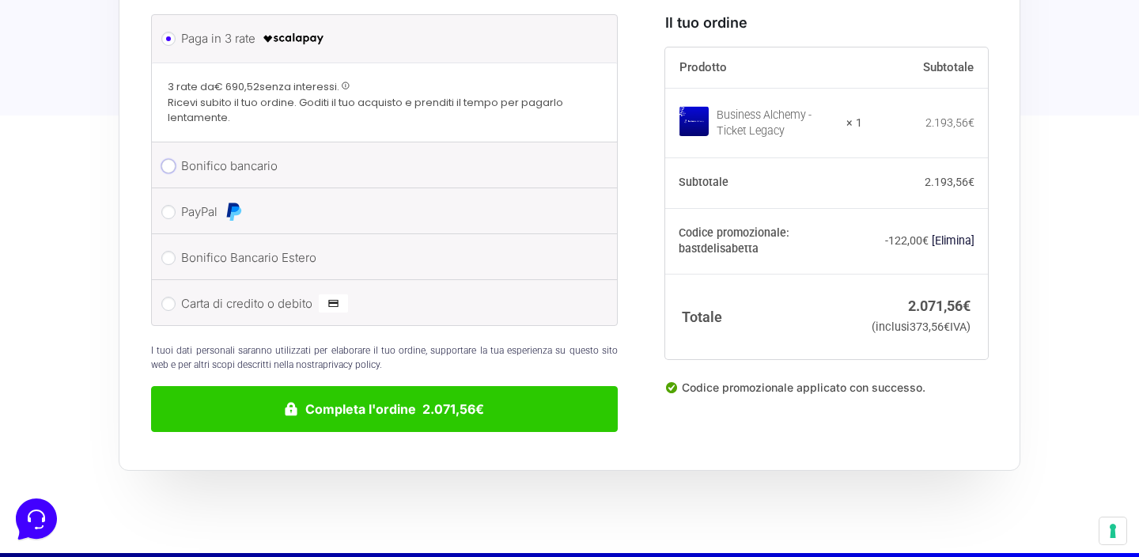
click at [172, 159] on input "Bonifico bancario" at bounding box center [168, 166] width 14 height 14
radio input "true"
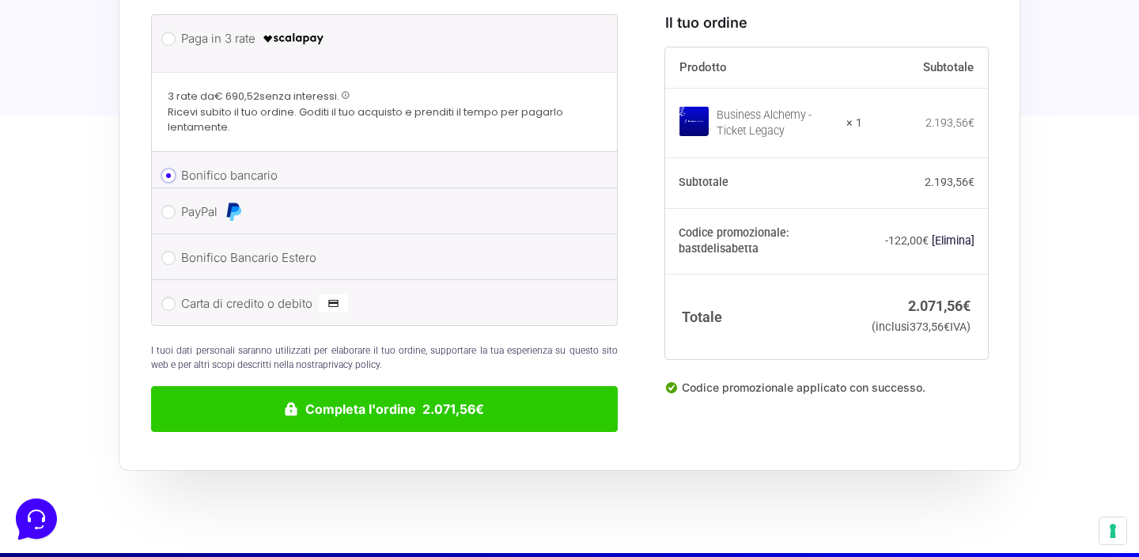
scroll to position [1935, 0]
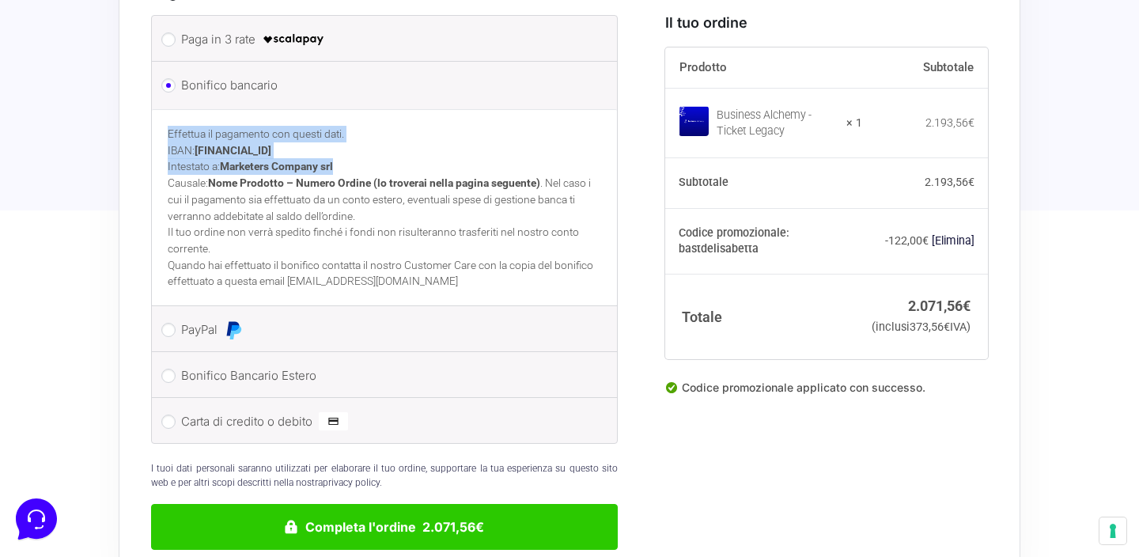
drag, startPoint x: 168, startPoint y: 117, endPoint x: 353, endPoint y: 151, distance: 188.1
click at [353, 151] on p "Effettua il pagamento con questi dati. IBAN: IT60T0200832650000104617588 Intest…" at bounding box center [384, 175] width 433 height 98
copy p "Effettua il pagamento con questi dati. IBAN: IT60T0200832650000104617588 Intest…"
click at [434, 512] on button "Completa l'ordine 2.071,56€" at bounding box center [384, 527] width 467 height 46
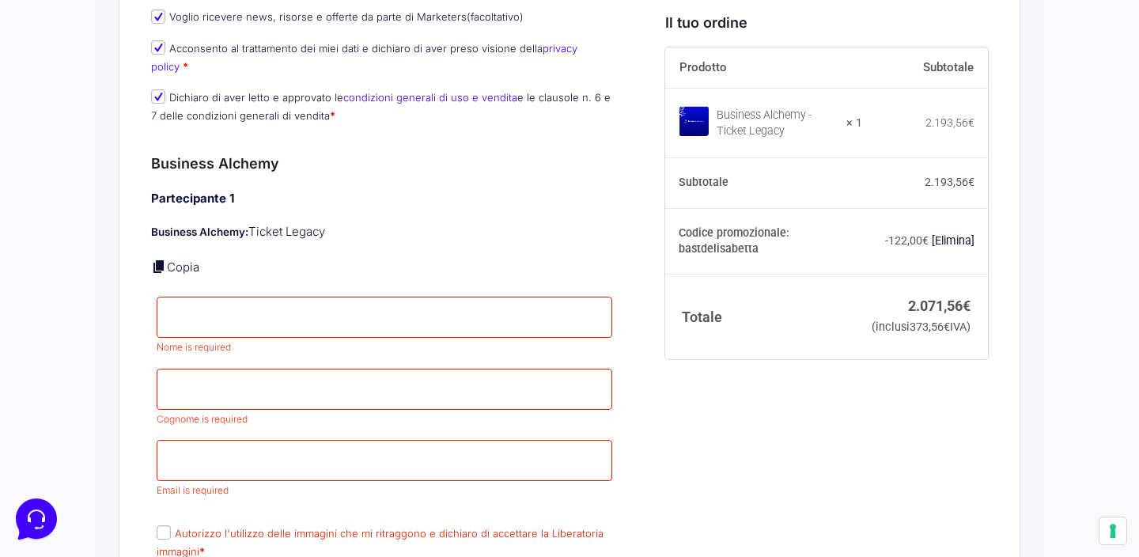
scroll to position [1556, 0]
click at [314, 295] on input "Nome *" at bounding box center [384, 315] width 455 height 41
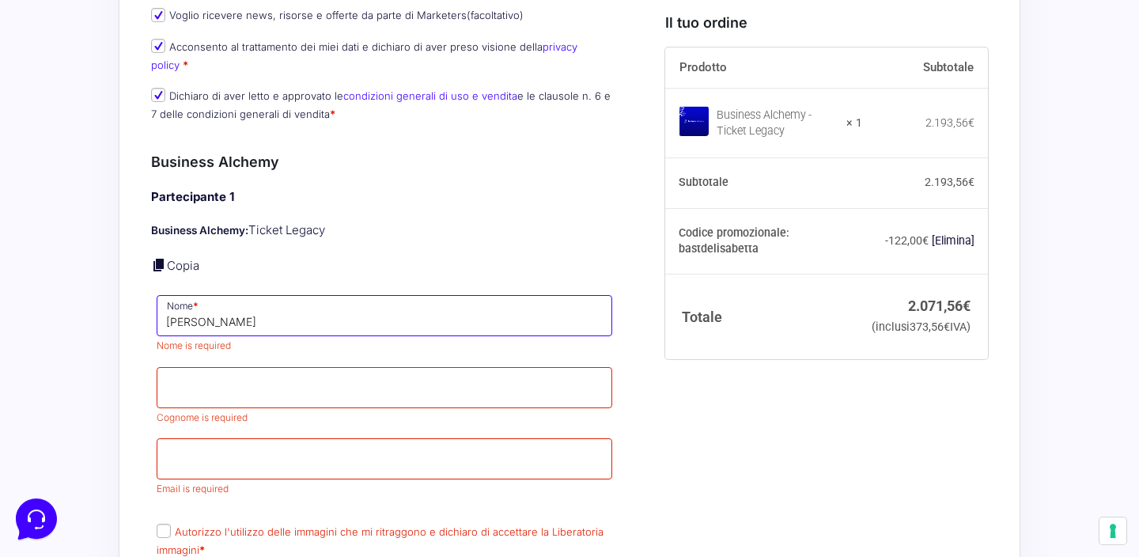
type input "Elisabetta"
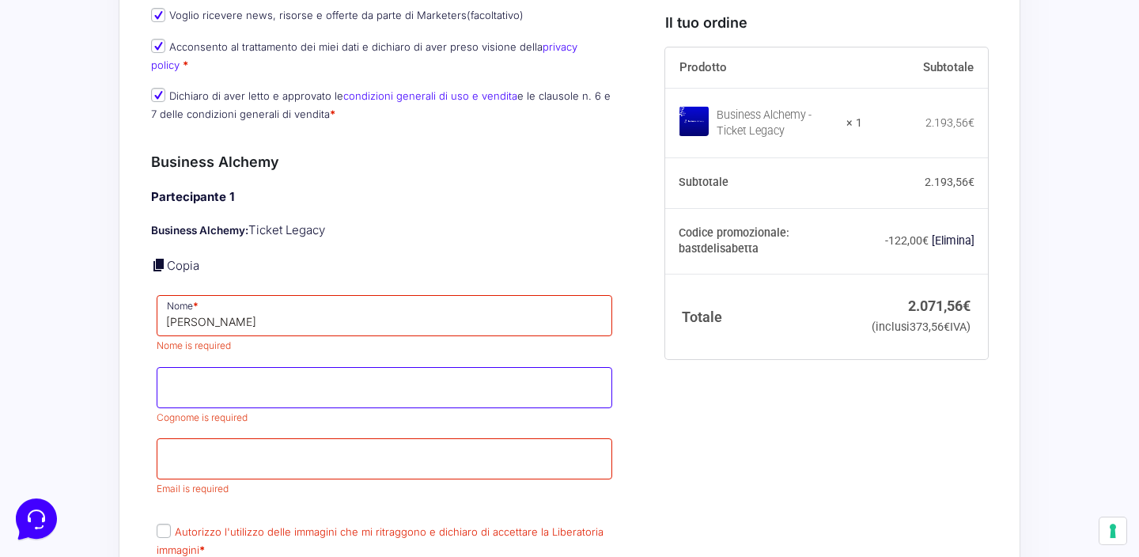
click at [310, 367] on input "Cognome *" at bounding box center [384, 387] width 455 height 41
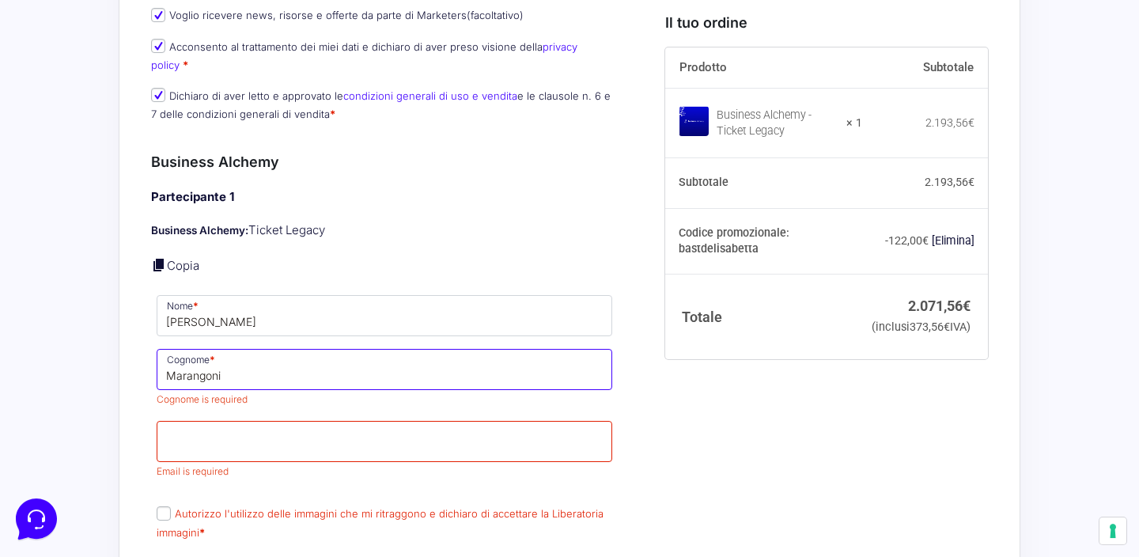
type input "Marangoni"
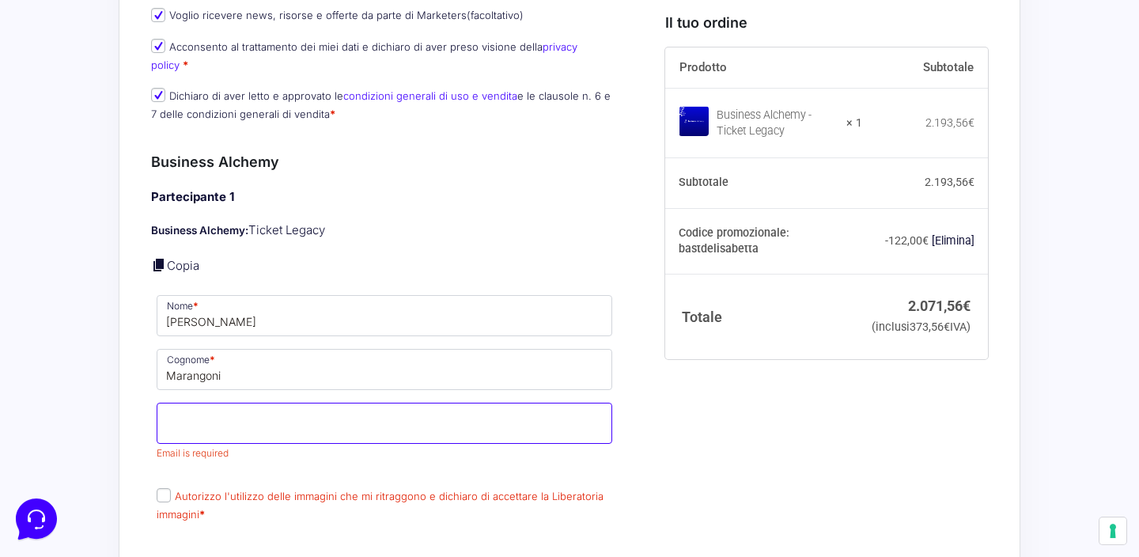
click at [311, 412] on input "Email *" at bounding box center [384, 422] width 455 height 41
type input "elisabetta.marangoni@casabaseimmobiliare.com"
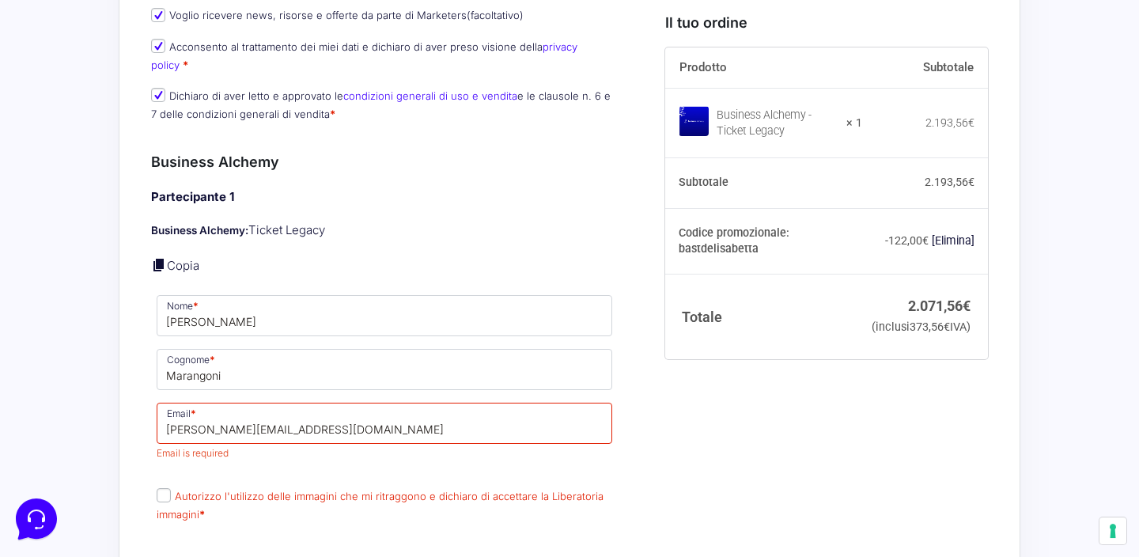
click at [168, 489] on label "Autorizzo l'utilizzo delle immagini che mi ritraggono e dichiaro di accettare l…" at bounding box center [380, 504] width 447 height 31
click at [168, 488] on input "Autorizzo l'utilizzo delle immagini che mi ritraggono e dichiaro di accettare l…" at bounding box center [164, 495] width 14 height 14
checkbox input "true"
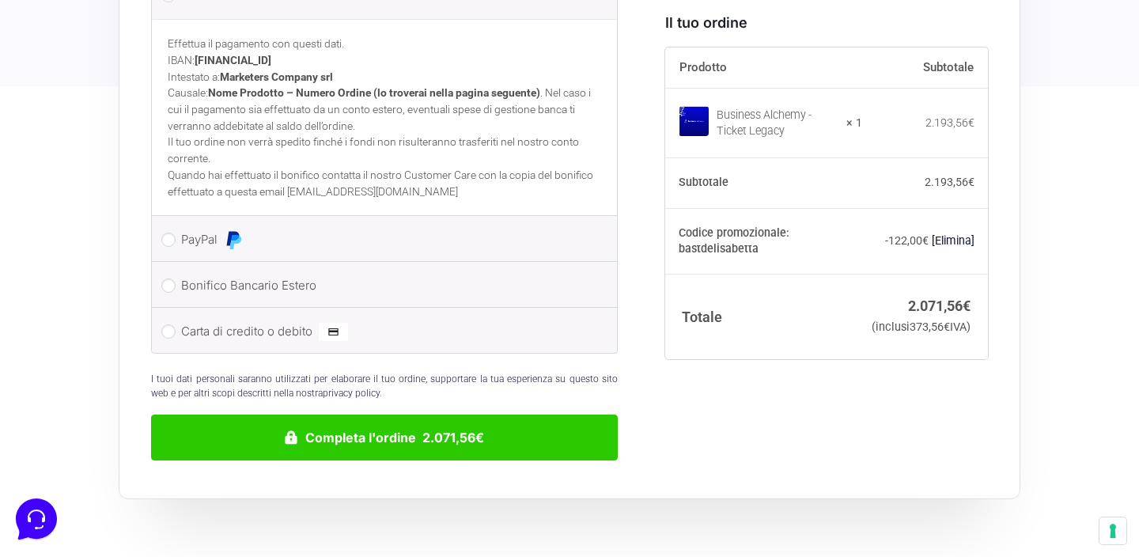
scroll to position [2201, 0]
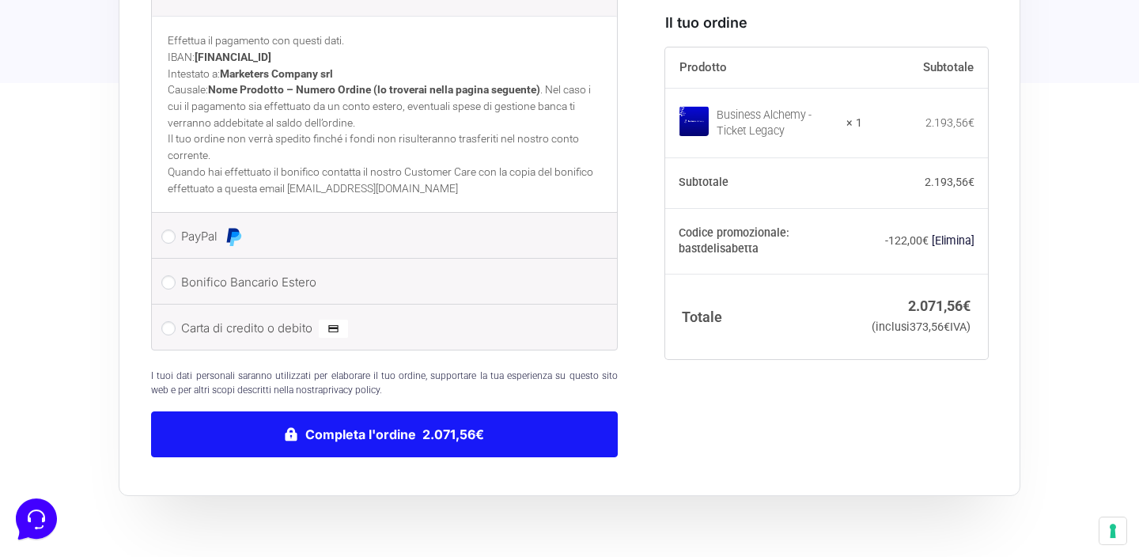
click at [392, 411] on button "Completa l'ordine 2.071,56€" at bounding box center [384, 434] width 467 height 46
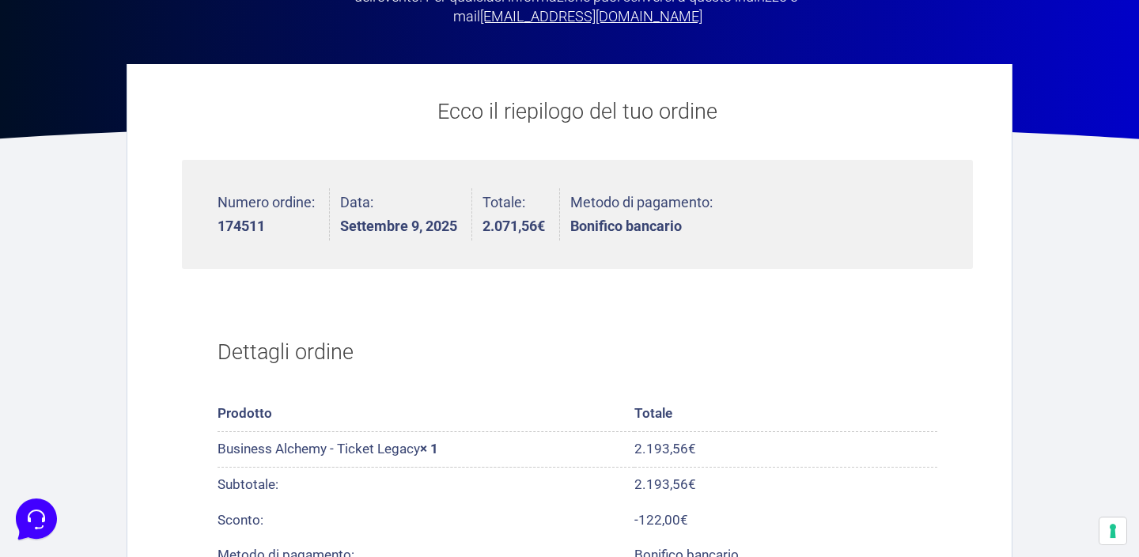
scroll to position [229, 0]
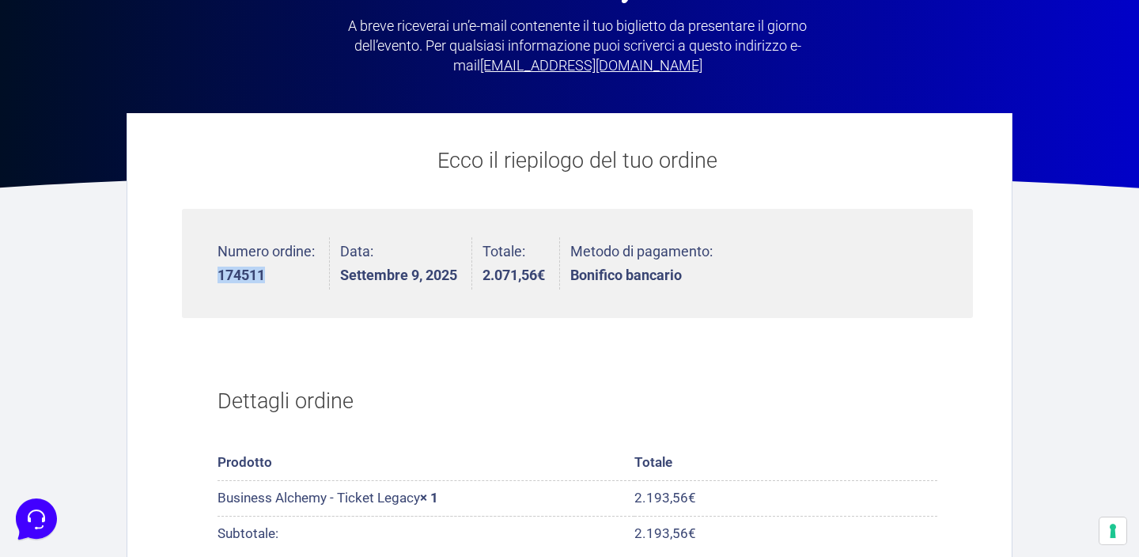
drag, startPoint x: 217, startPoint y: 272, endPoint x: 274, endPoint y: 276, distance: 57.9
click at [274, 276] on ul "Numero ordine: 174511 Data: Settembre 9, 2025 Totale: 2.071,56 € Metodo di paga…" at bounding box center [577, 264] width 791 height 110
copy strong "174511"
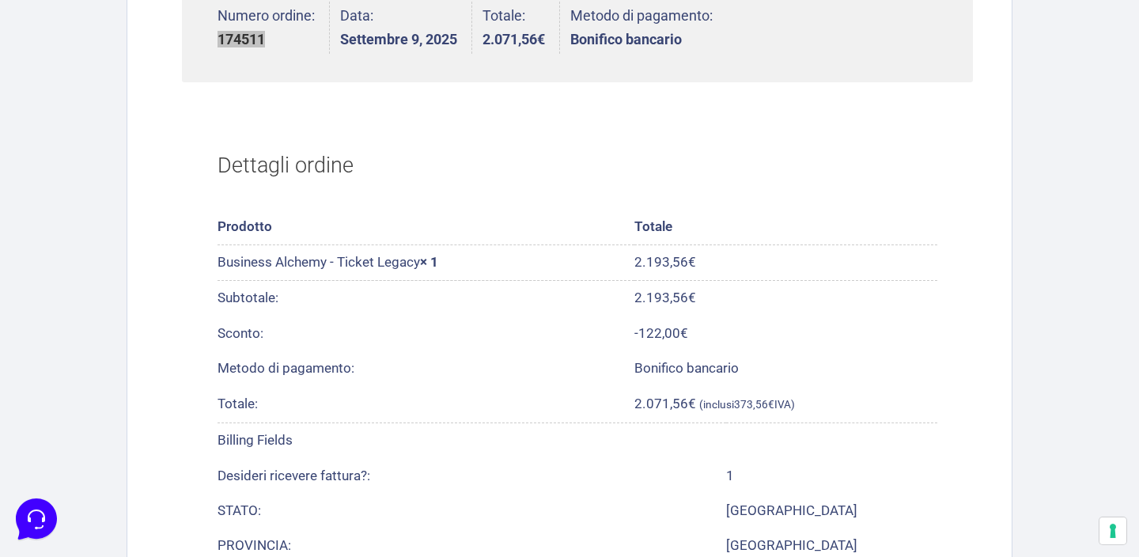
scroll to position [509, 0]
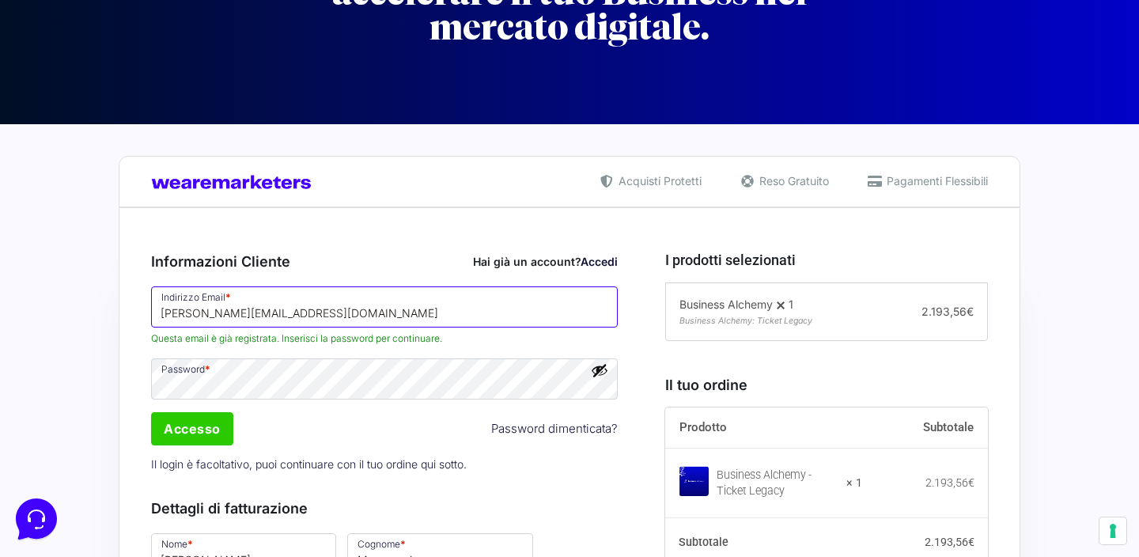
drag, startPoint x: 454, startPoint y: 326, endPoint x: 97, endPoint y: 317, distance: 356.7
click at [151, 317] on input "elisabetta.marangoni@casabaseimmobiliare.com" at bounding box center [384, 306] width 467 height 41
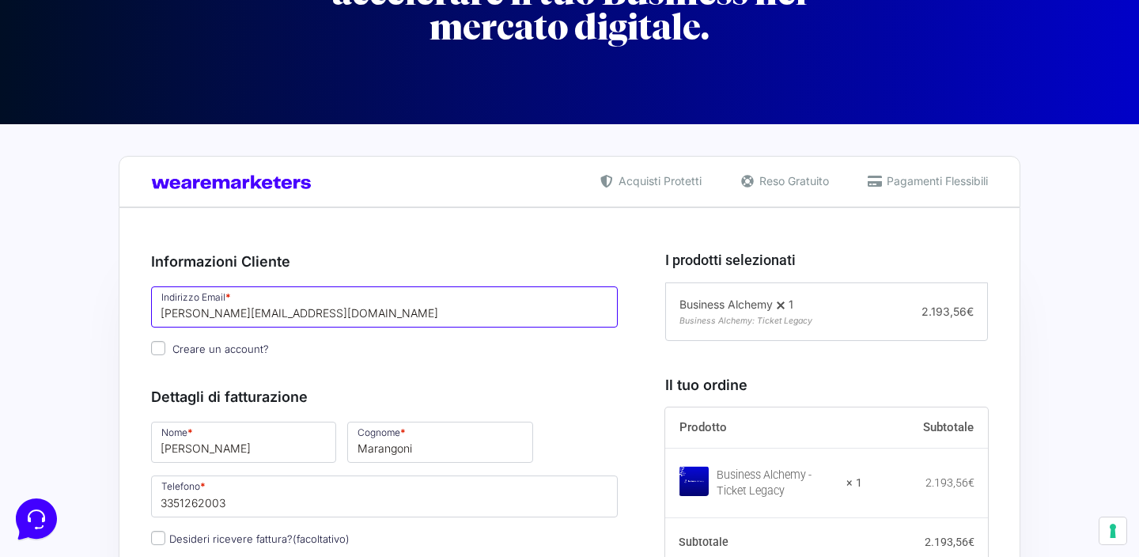
type input "[PERSON_NAME][EMAIL_ADDRESS][DOMAIN_NAME]"
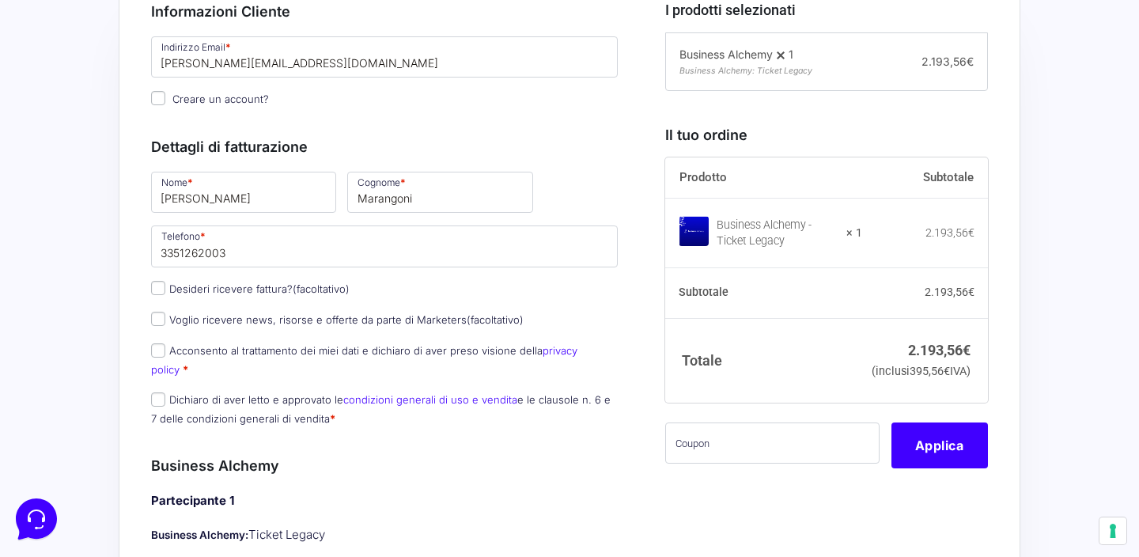
scroll to position [432, 0]
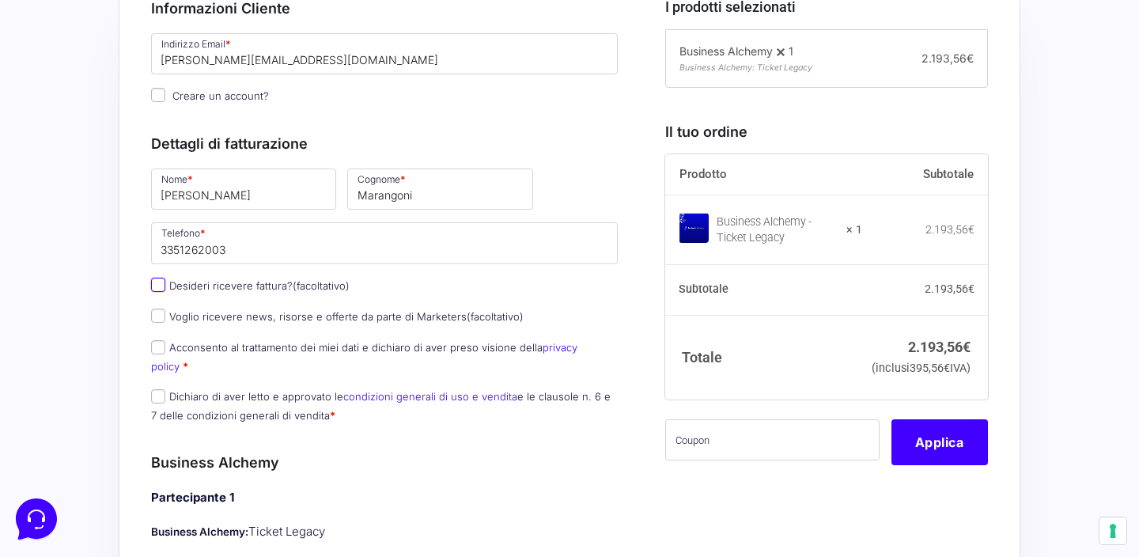
click at [161, 285] on input "Desideri ricevere fattura? (facoltativo)" at bounding box center [158, 285] width 14 height 14
checkbox input "true"
type input "Casabase immobiliare di Marangoni [PERSON_NAME]"
select select "IT"
type input "[GEOGRAPHIC_DATA]"
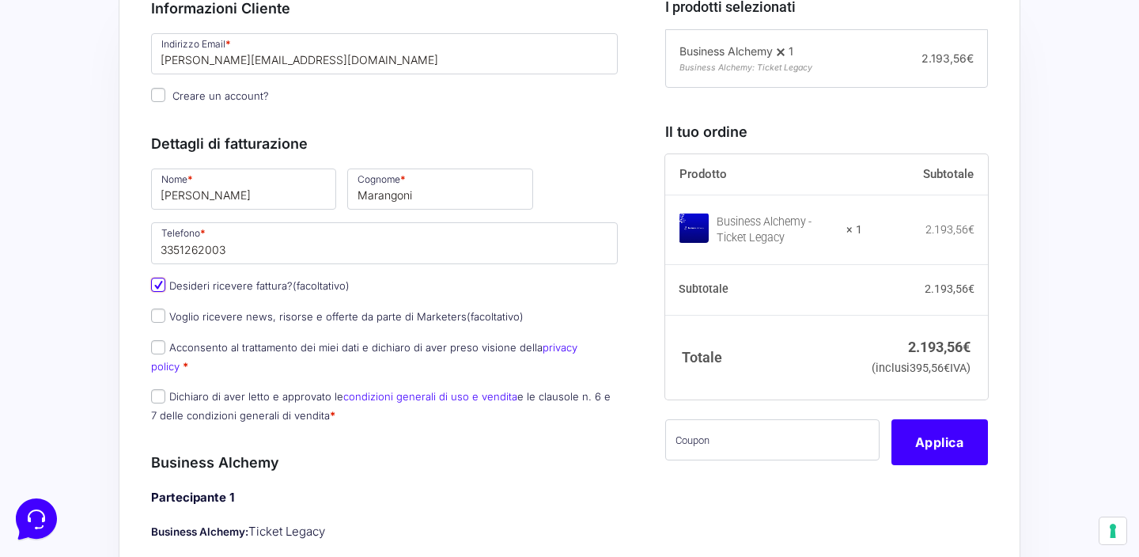
type input "[GEOGRAPHIC_DATA]"
type input "[STREET_ADDRESS]"
type input "10125"
type input "3351262003"
type input "09268500015"
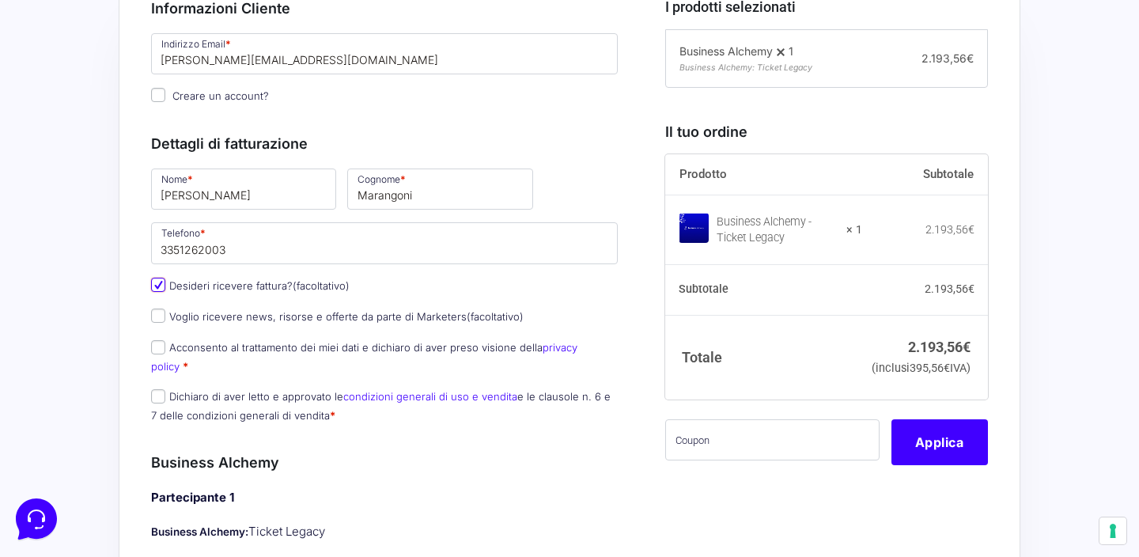
type input "[EMAIL_ADDRESS][DOMAIN_NAME]"
type input "0000000"
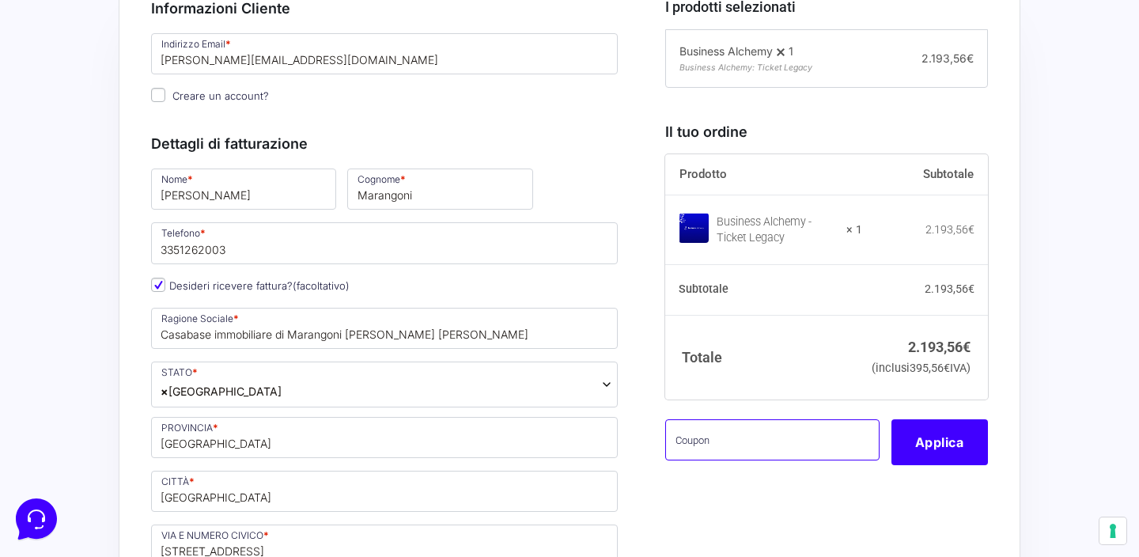
click at [745, 460] on input "text" at bounding box center [772, 439] width 214 height 41
paste input "babg488z8bu2iaek@"
type input "babg488z8bu2iaek@"
click at [946, 465] on button "Applica" at bounding box center [939, 442] width 96 height 46
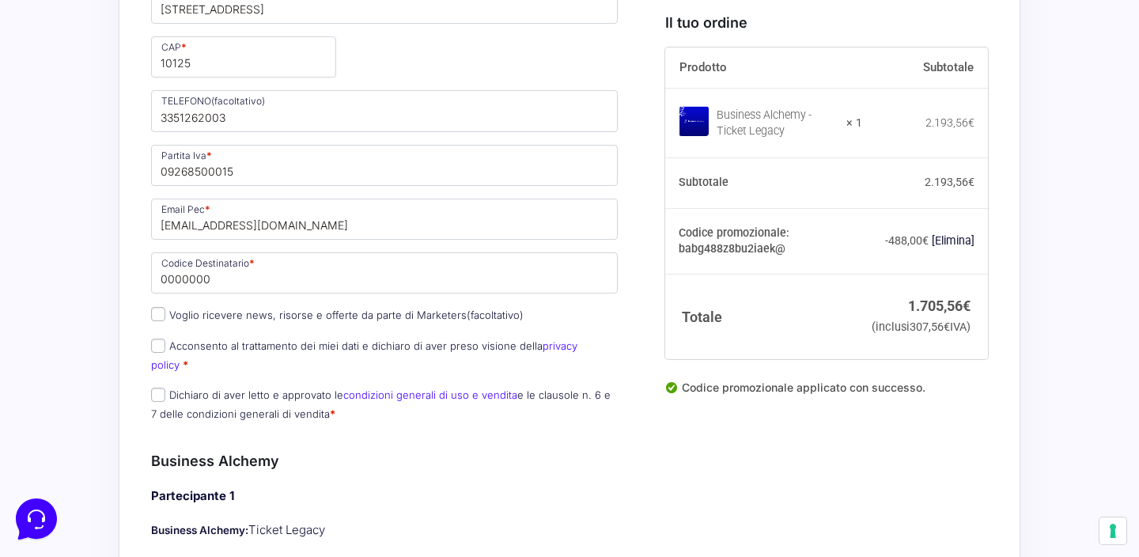
scroll to position [976, 0]
click at [158, 316] on input "Voglio ricevere news, risorse e offerte da parte di Marketers (facoltativo)" at bounding box center [158, 311] width 14 height 14
checkbox input "true"
click at [158, 346] on input "Acconsento al trattamento dei miei dati e dichiaro di aver preso visione della …" at bounding box center [158, 343] width 14 height 14
checkbox input "true"
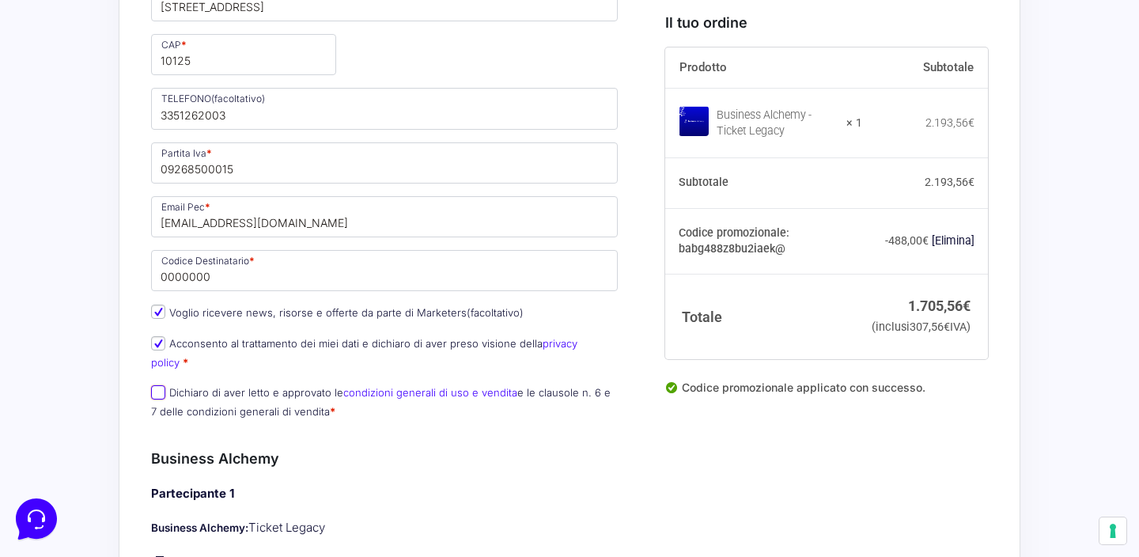
click at [158, 385] on input "Dichiaro di aver letto e approvato le condizioni generali di uso e vendita e le…" at bounding box center [158, 392] width 14 height 14
checkbox input "true"
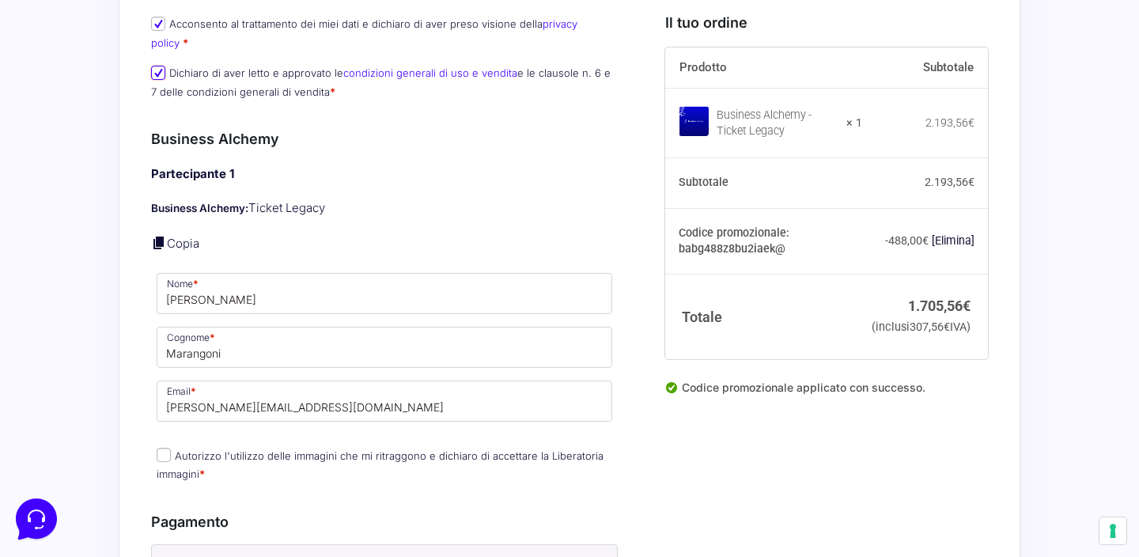
scroll to position [1296, 0]
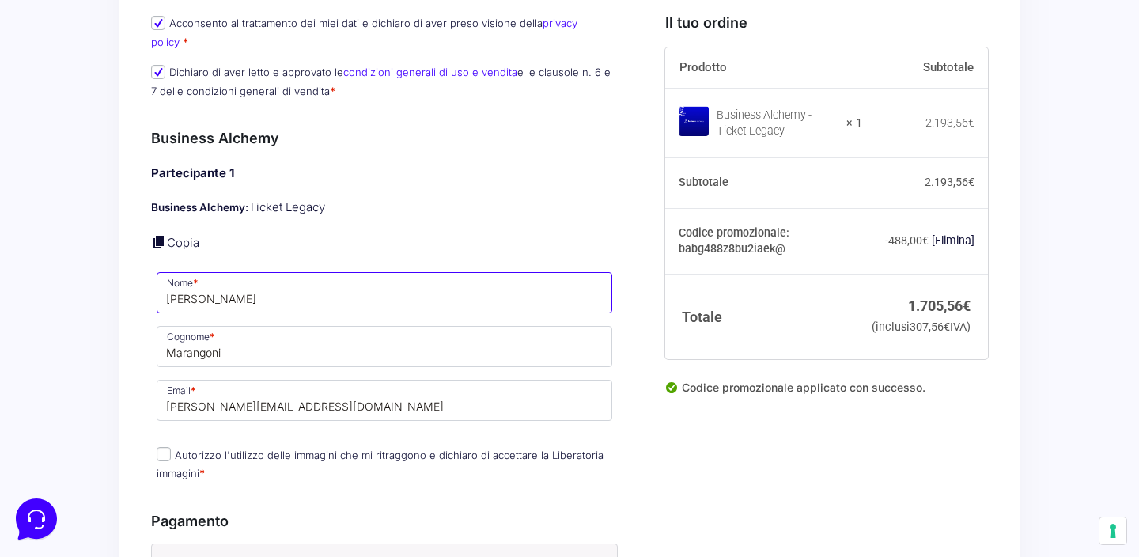
drag, startPoint x: 229, startPoint y: 285, endPoint x: 140, endPoint y: 285, distance: 88.6
click at [157, 285] on input "Elisabetta" at bounding box center [384, 292] width 455 height 41
type input "Valentina"
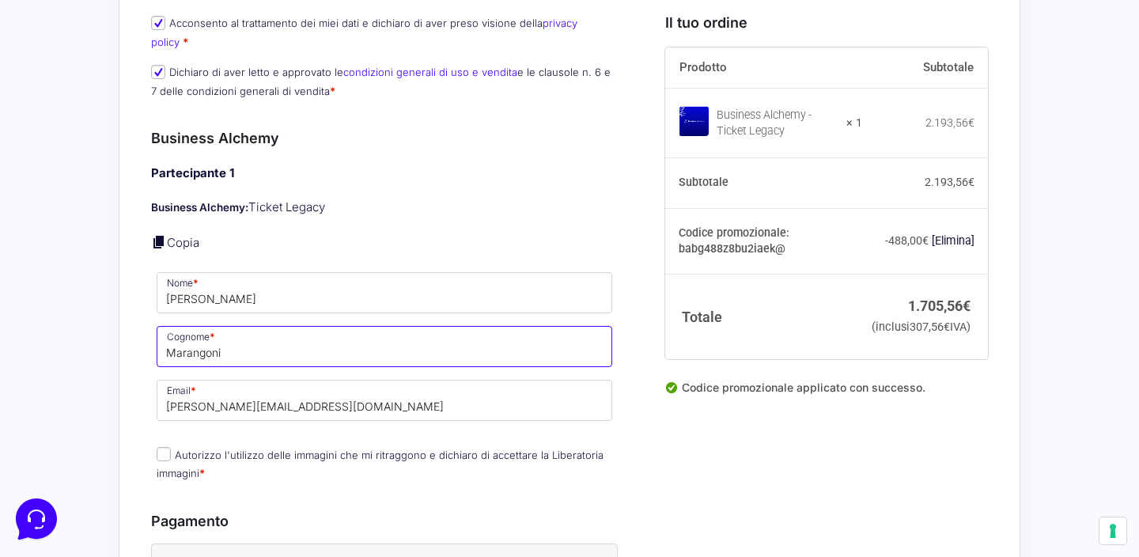
drag, startPoint x: 236, startPoint y: 342, endPoint x: 120, endPoint y: 341, distance: 115.5
click at [157, 341] on input "Marangoni" at bounding box center [384, 346] width 455 height 41
type input "Perronace"
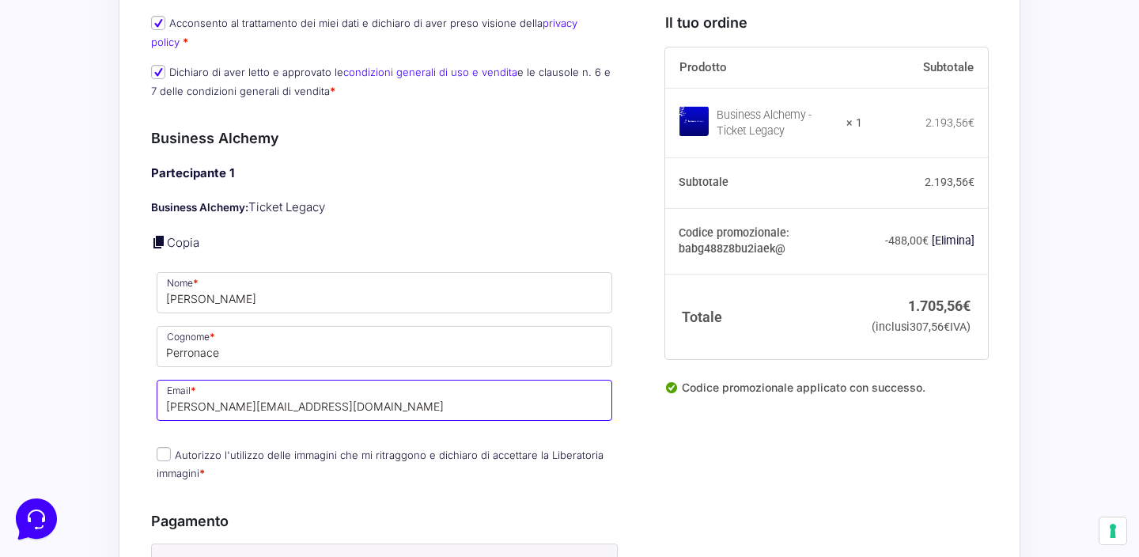
click at [273, 394] on input "elisabetta.marangoni@casabaseimmobiliare.com" at bounding box center [384, 400] width 455 height 41
type input "[PERSON_NAME][EMAIL_ADDRESS][DOMAIN_NAME]"
click at [164, 447] on input "Autorizzo l'utilizzo delle immagini che mi ritraggono e dichiaro di accettare l…" at bounding box center [164, 454] width 14 height 14
checkbox input "true"
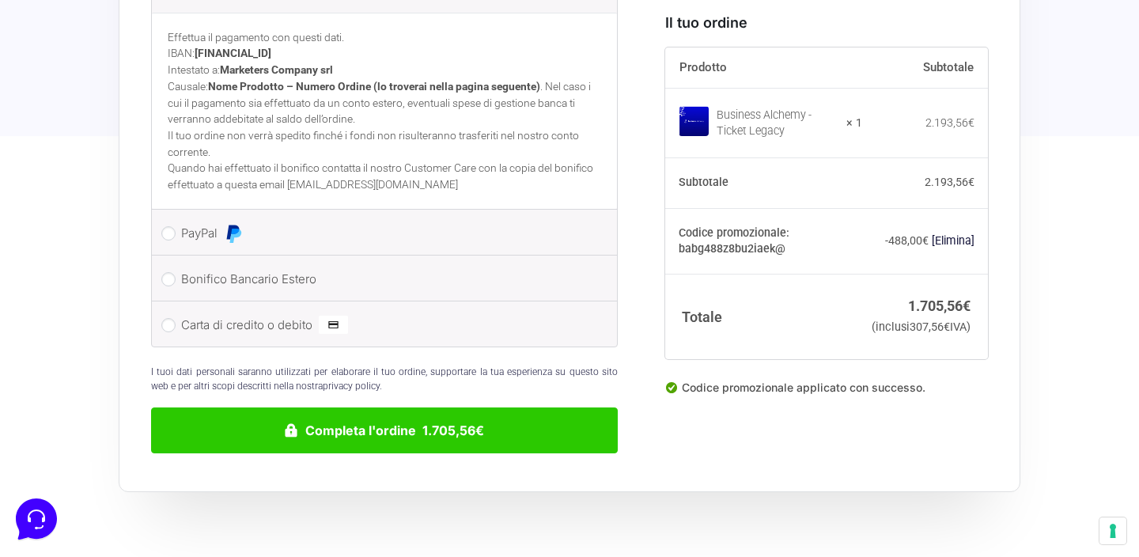
scroll to position [1931, 0]
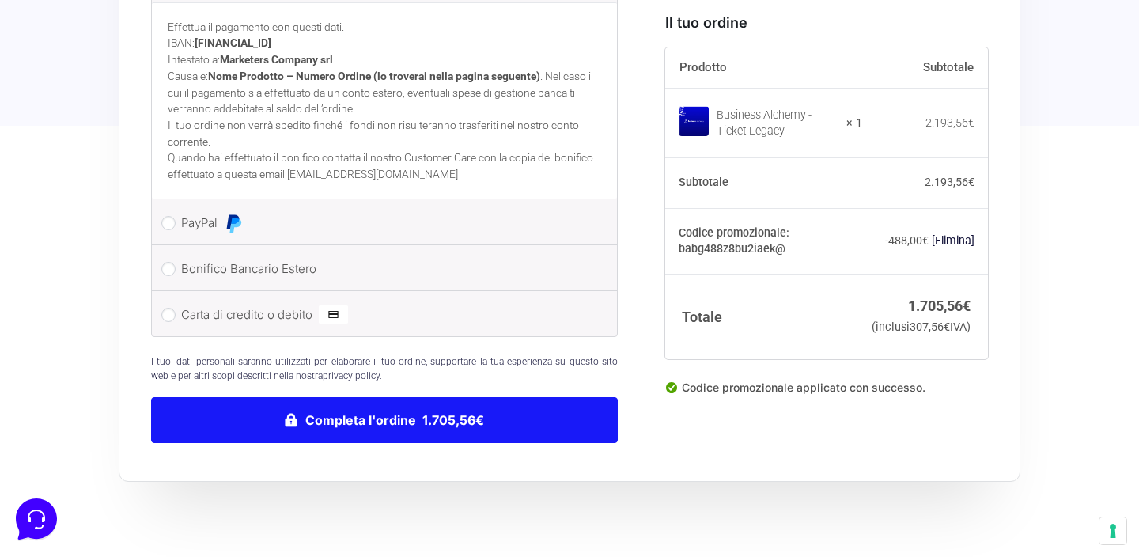
click at [436, 406] on button "Completa l'ordine 1.705,56€" at bounding box center [384, 420] width 467 height 46
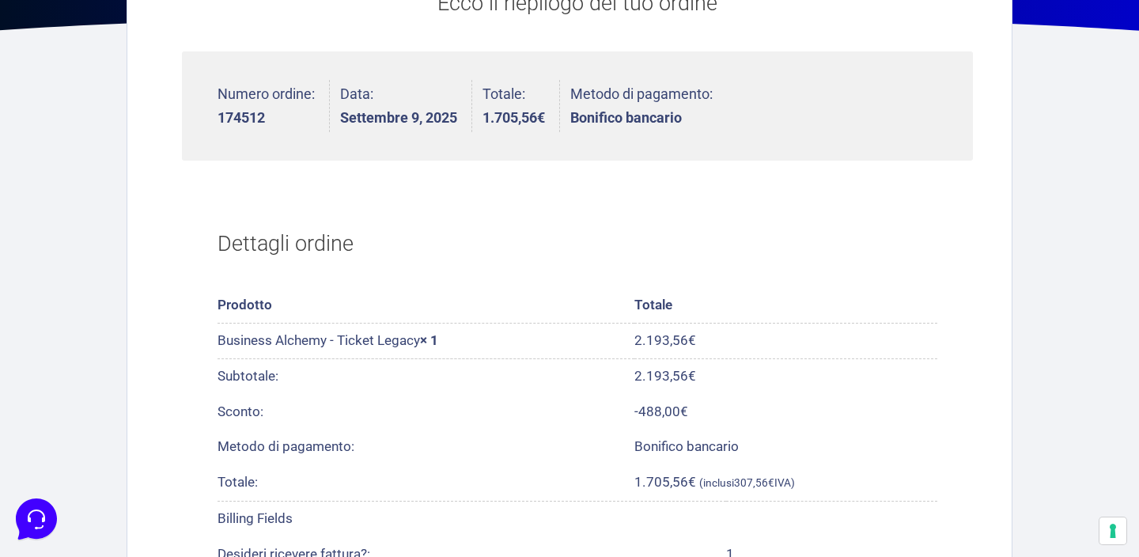
scroll to position [391, 0]
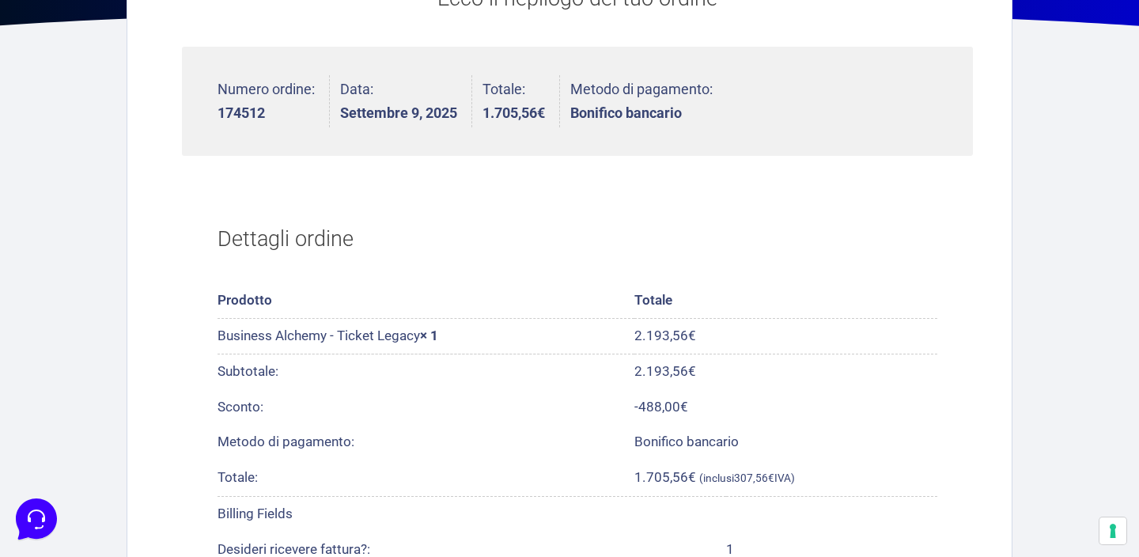
click at [274, 111] on strong "174512" at bounding box center [265, 113] width 97 height 14
drag, startPoint x: 272, startPoint y: 112, endPoint x: 196, endPoint y: 110, distance: 75.9
click at [196, 110] on ul "Numero ordine: 174512 Data: [DATE] Totale: 1.705,56 € Metodo di pagamento: Boni…" at bounding box center [577, 102] width 791 height 110
copy strong "174512"
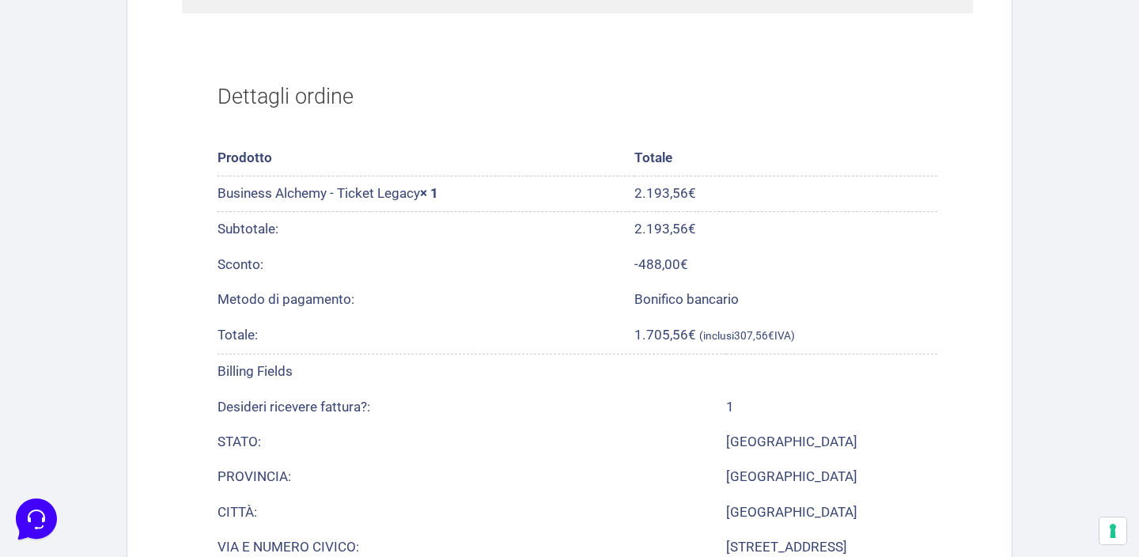
scroll to position [535, 0]
